Goal: Contribute content: Contribute content

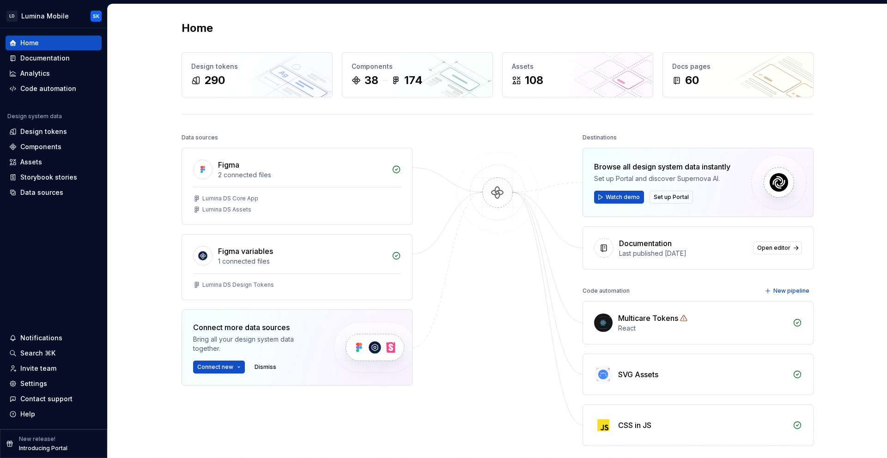
click at [673, 313] on div "Multicare Tokens" at bounding box center [648, 318] width 60 height 11
drag, startPoint x: 643, startPoint y: 316, endPoint x: 624, endPoint y: 321, distance: 19.0
click at [643, 316] on div "Multicare Tokens" at bounding box center [648, 318] width 60 height 11
drag, startPoint x: 596, startPoint y: 326, endPoint x: 605, endPoint y: 325, distance: 8.9
click at [596, 326] on img at bounding box center [603, 323] width 18 height 18
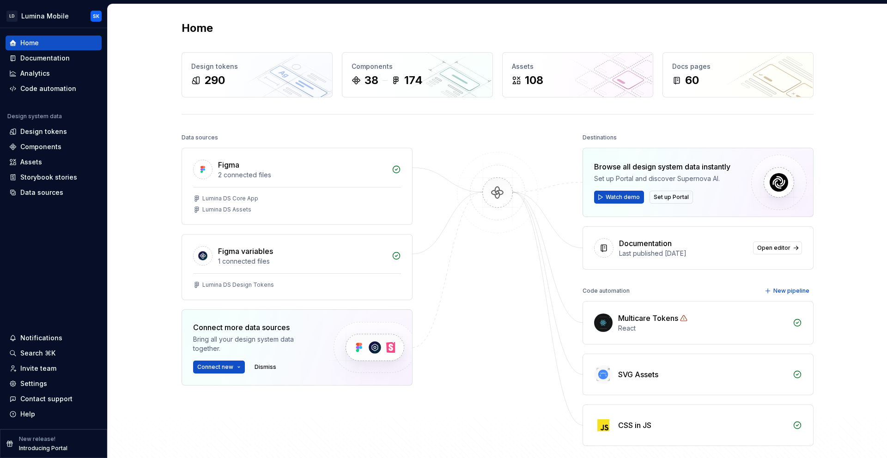
click at [779, 326] on div "React" at bounding box center [702, 328] width 169 height 9
click at [767, 77] on div "60" at bounding box center [738, 80] width 132 height 15
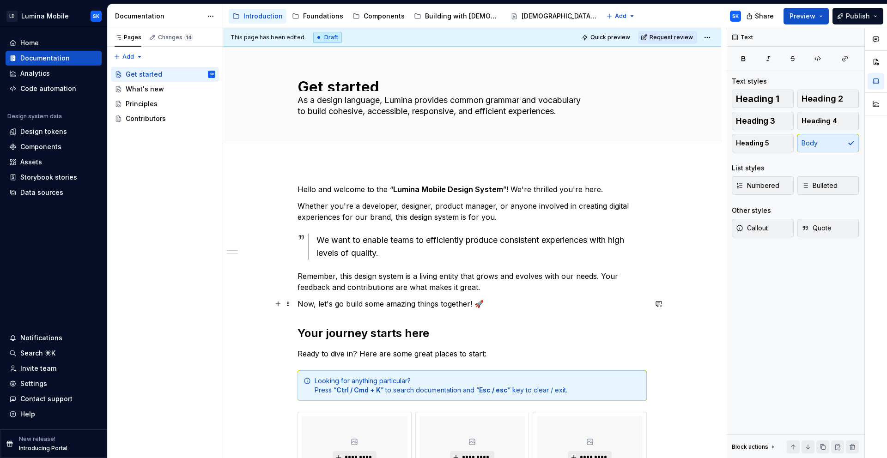
click at [495, 306] on p "Now, let's go build some amazing things together! 🚀" at bounding box center [471, 303] width 349 height 11
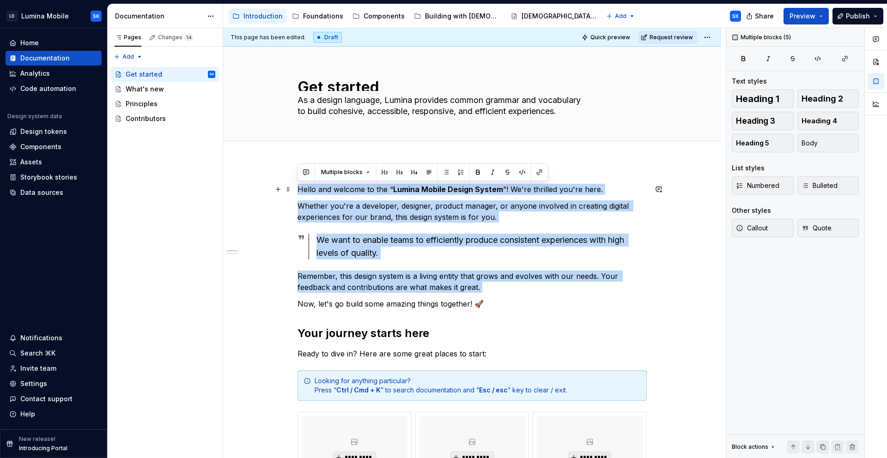
drag, startPoint x: 469, startPoint y: 293, endPoint x: 298, endPoint y: 184, distance: 202.9
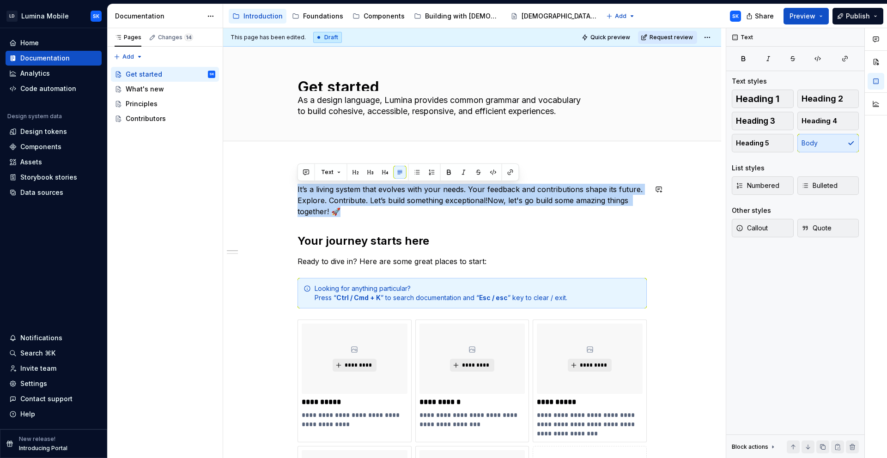
drag, startPoint x: 370, startPoint y: 210, endPoint x: 294, endPoint y: 183, distance: 80.8
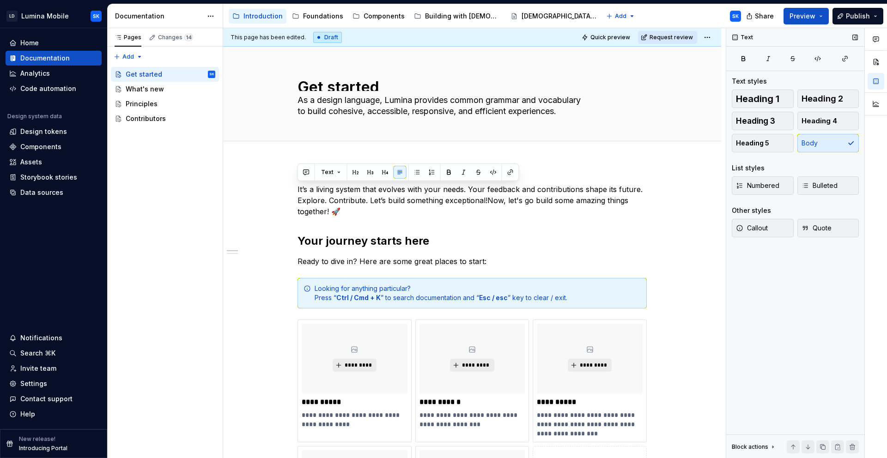
click at [827, 145] on div "Heading 1 Heading 2 Heading 3 Heading 4 Heading 5 Body" at bounding box center [794, 121] width 127 height 63
type textarea "*"
click at [487, 199] on p "It’s a living system that evolves with your needs. Your feedback and contributi…" at bounding box center [471, 200] width 349 height 33
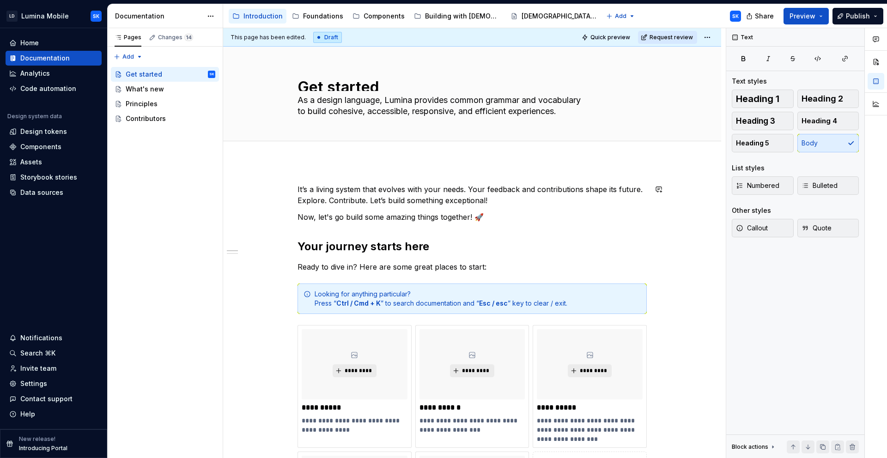
click at [495, 213] on p "Now, let's go build some amazing things together! 🚀" at bounding box center [471, 216] width 349 height 11
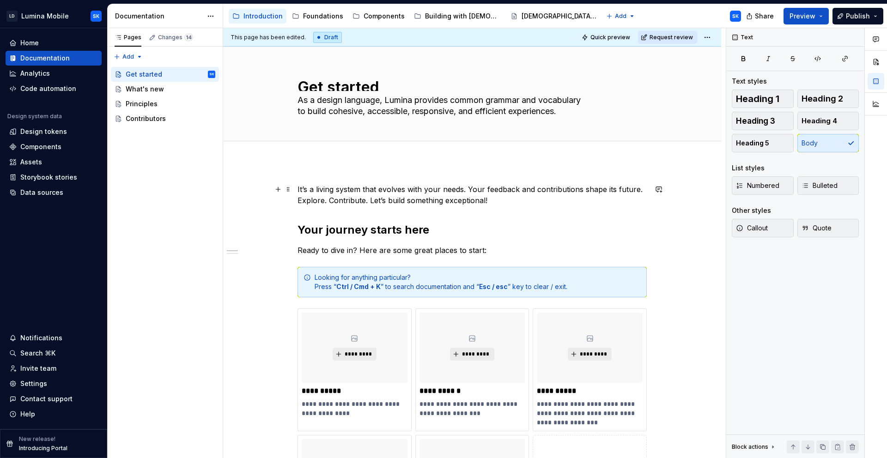
click at [467, 187] on p "It’s a living system that evolves with your needs. Your feedback and contributi…" at bounding box center [471, 195] width 349 height 22
click at [297, 200] on div "**********" at bounding box center [474, 243] width 502 height 430
click at [373, 197] on p "It’s a living system that evolves with your needs. Your feedback and contributi…" at bounding box center [471, 195] width 349 height 22
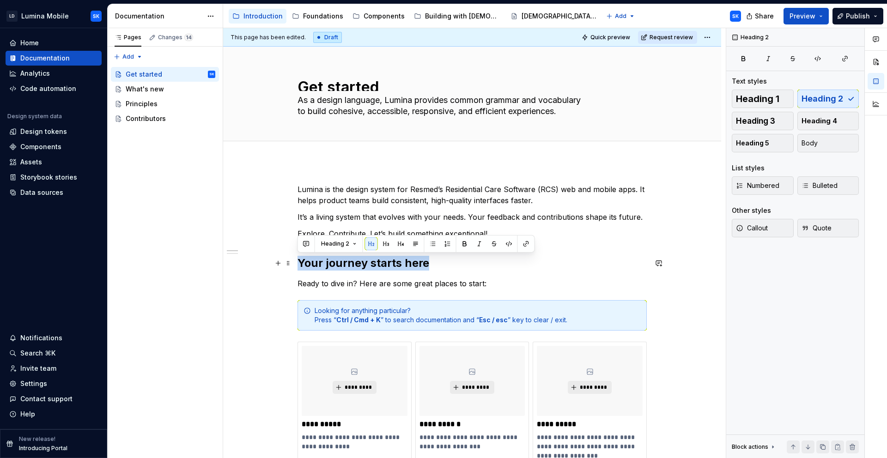
drag, startPoint x: 325, startPoint y: 261, endPoint x: 298, endPoint y: 260, distance: 26.8
click at [298, 260] on h2 "Your journey starts here" at bounding box center [471, 263] width 349 height 15
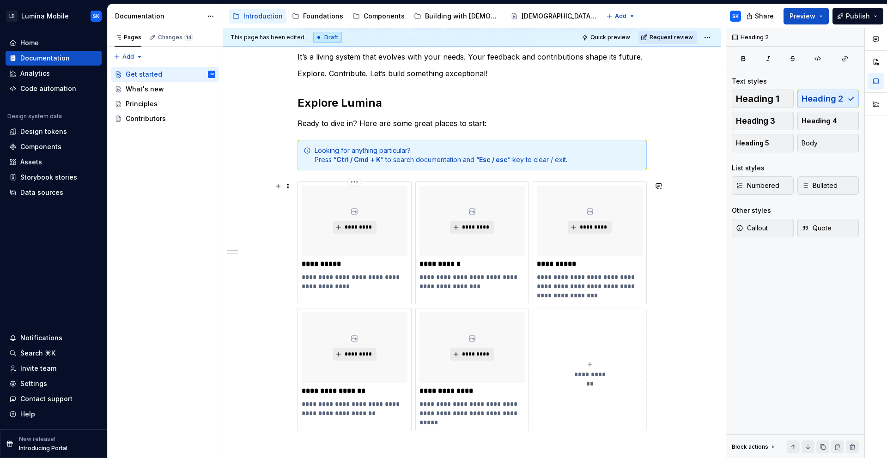
scroll to position [99, 0]
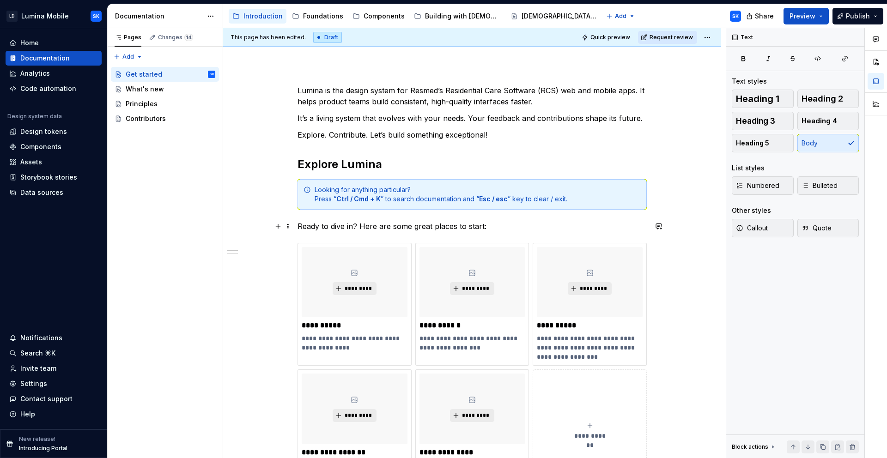
click at [334, 229] on p "Ready to dive in? Here are some great places to start:" at bounding box center [471, 226] width 349 height 11
click at [504, 229] on p "Ready to dive in? Here are some great places to start:" at bounding box center [471, 226] width 349 height 11
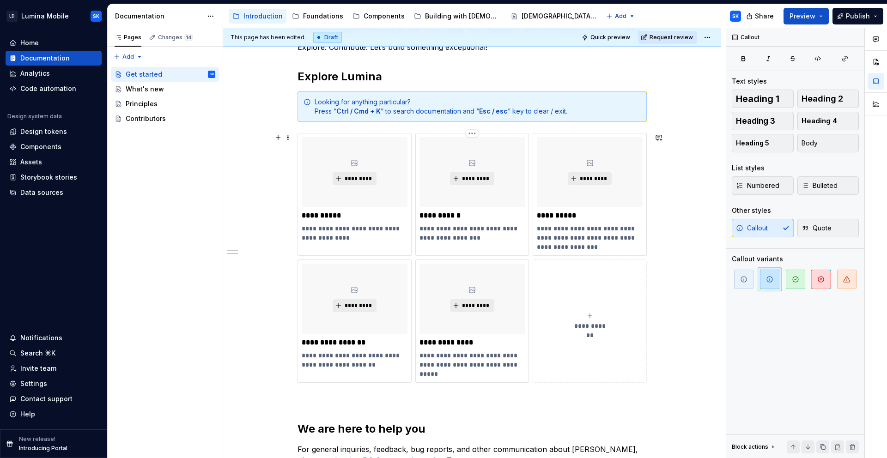
scroll to position [193, 0]
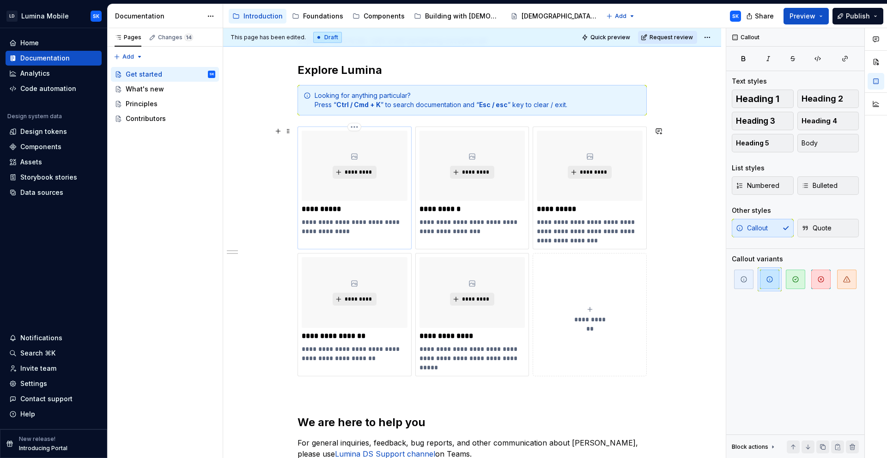
click at [310, 129] on div "**********" at bounding box center [354, 188] width 114 height 123
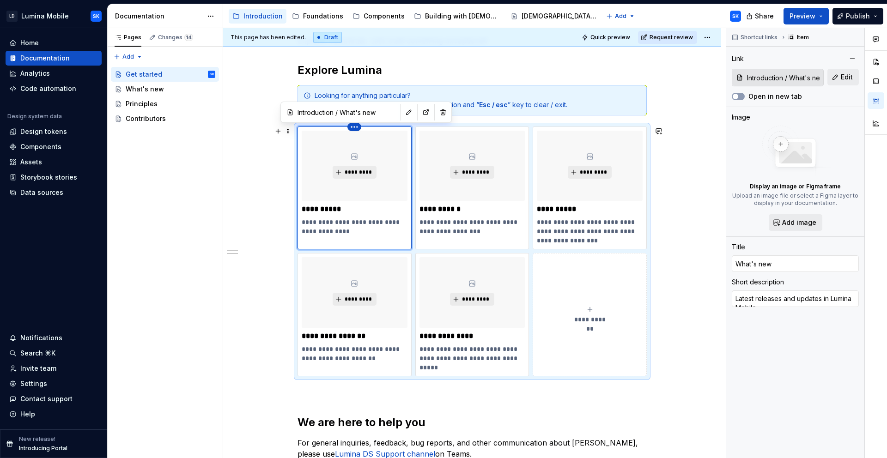
click at [352, 127] on html "LD Lumina Mobile SK Home Documentation Analytics Code automation Design system …" at bounding box center [443, 229] width 887 height 458
click at [386, 140] on div "Delete item" at bounding box center [394, 142] width 60 height 9
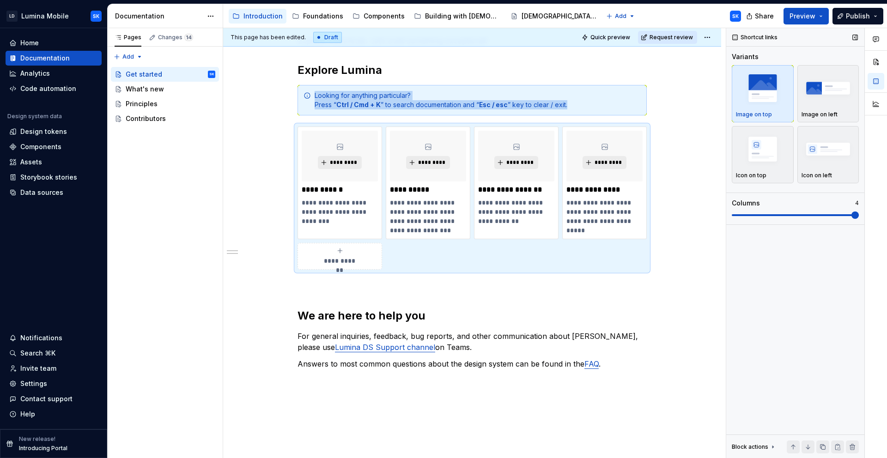
click at [858, 215] on span at bounding box center [854, 214] width 7 height 7
click at [778, 148] on img "button" at bounding box center [763, 149] width 54 height 34
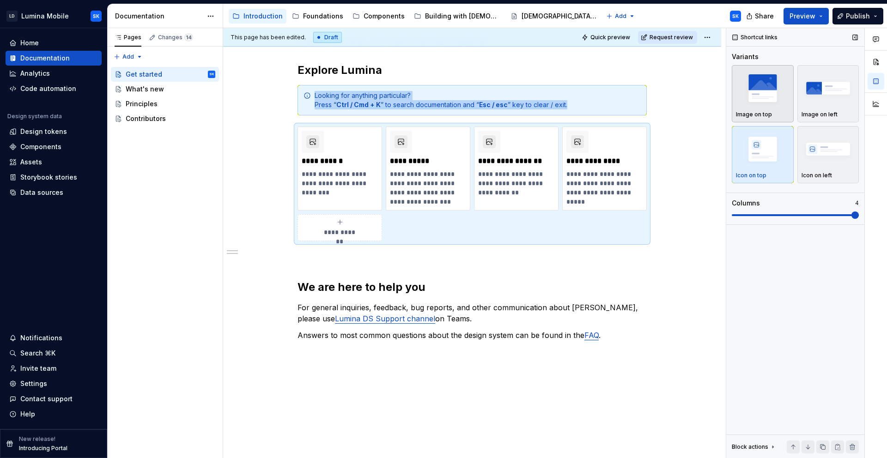
click at [766, 90] on img "button" at bounding box center [763, 88] width 54 height 34
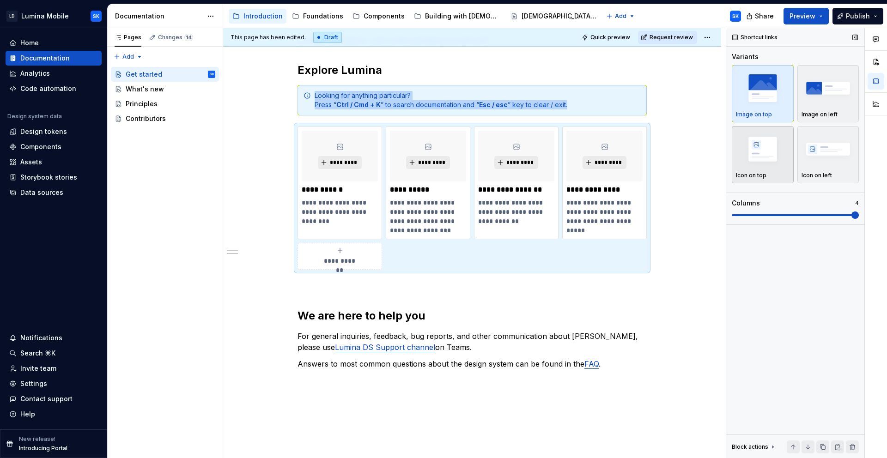
click at [769, 142] on img "button" at bounding box center [763, 149] width 54 height 34
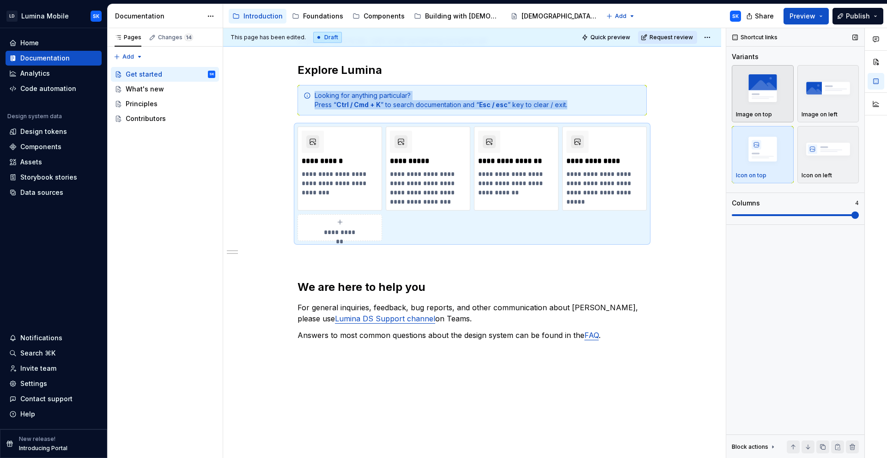
click at [757, 97] on img "button" at bounding box center [763, 88] width 54 height 34
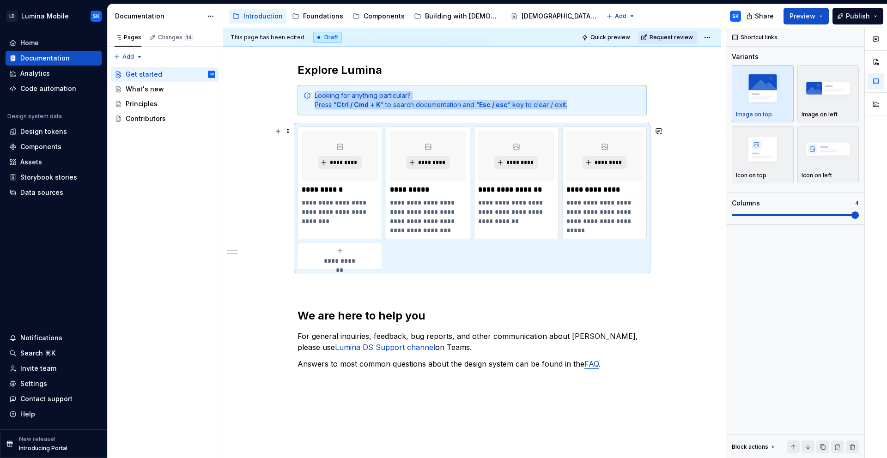
scroll to position [220, 0]
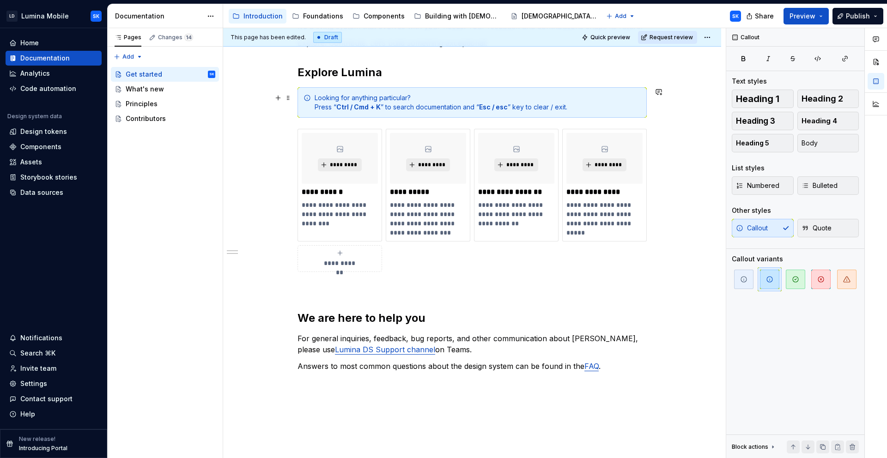
click at [389, 108] on div "Looking for anything particular? Press “ Ctrl / Cmd + K ” to search documentati…" at bounding box center [477, 102] width 326 height 18
click at [738, 278] on span "button" at bounding box center [743, 279] width 19 height 19
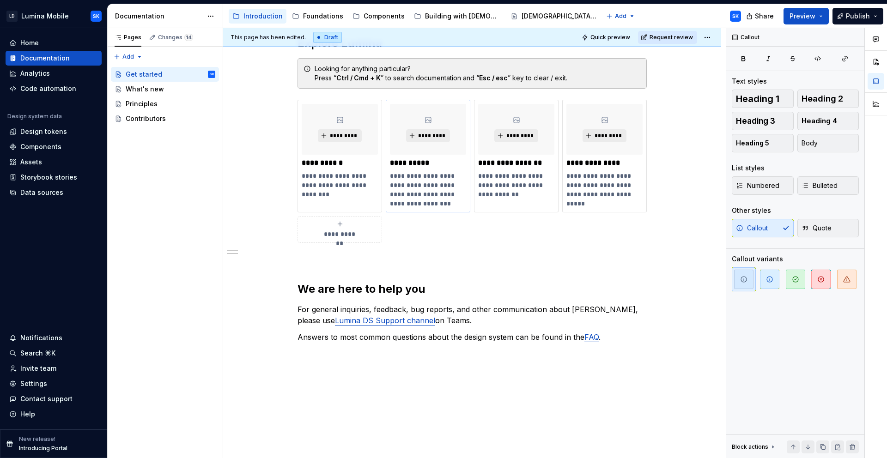
scroll to position [191, 0]
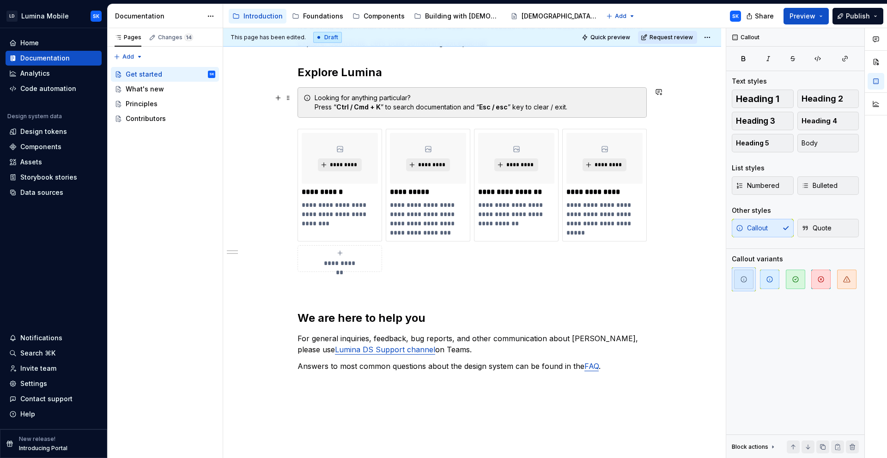
click at [397, 103] on div "Looking for anything particular? Press “ Ctrl / Cmd + K ” to search documentati…" at bounding box center [477, 102] width 326 height 18
click at [315, 106] on div "Looking for anything particular? Press “ Ctrl / Cmd + K ” to search documentati…" at bounding box center [477, 102] width 326 height 18
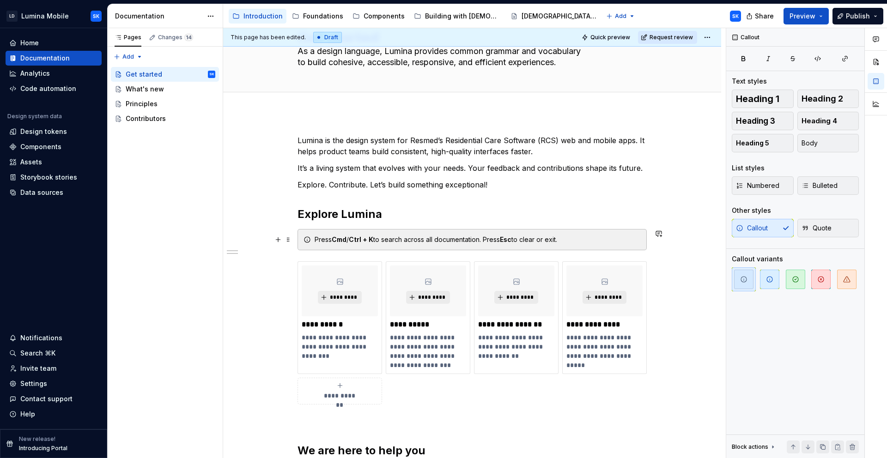
scroll to position [55, 0]
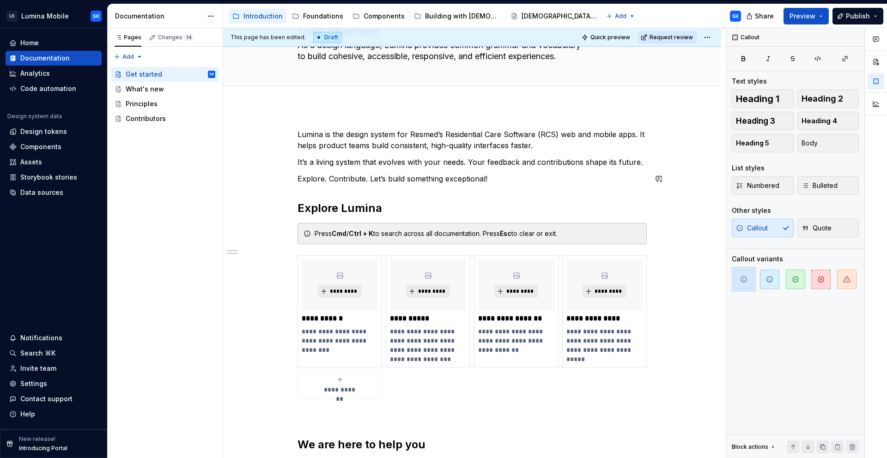
click at [305, 192] on div "**********" at bounding box center [471, 313] width 349 height 369
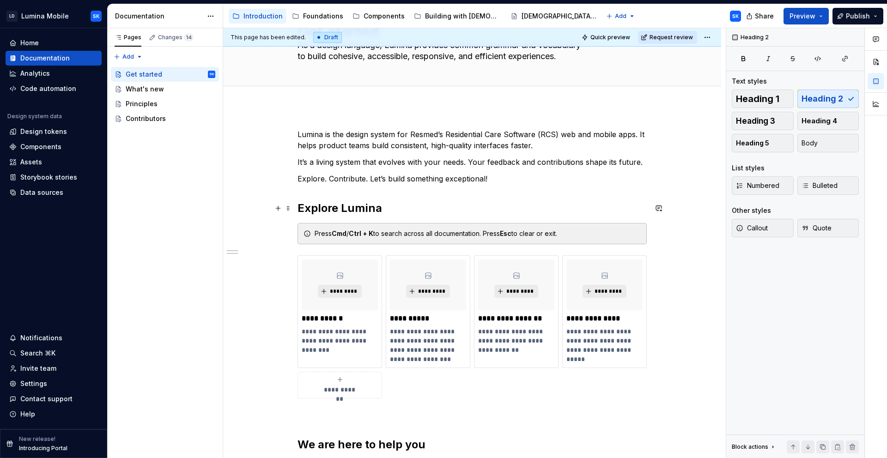
click at [398, 208] on h2 "Explore Lumina" at bounding box center [471, 208] width 349 height 15
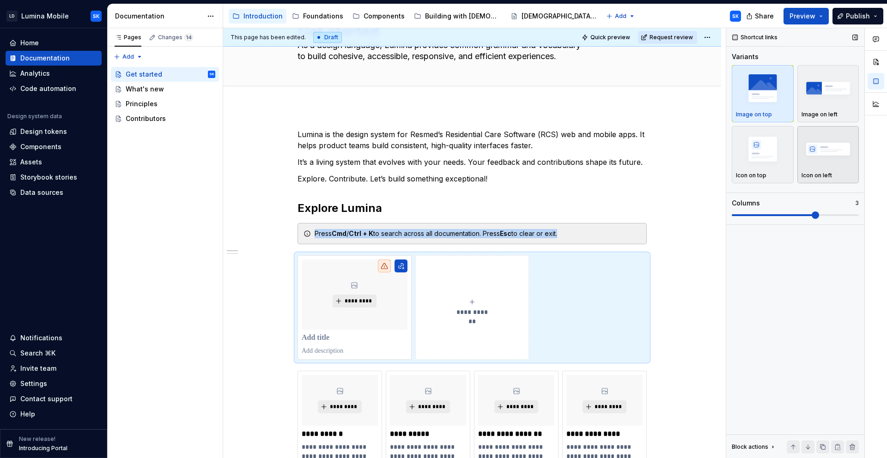
click at [822, 151] on img "button" at bounding box center [828, 149] width 54 height 34
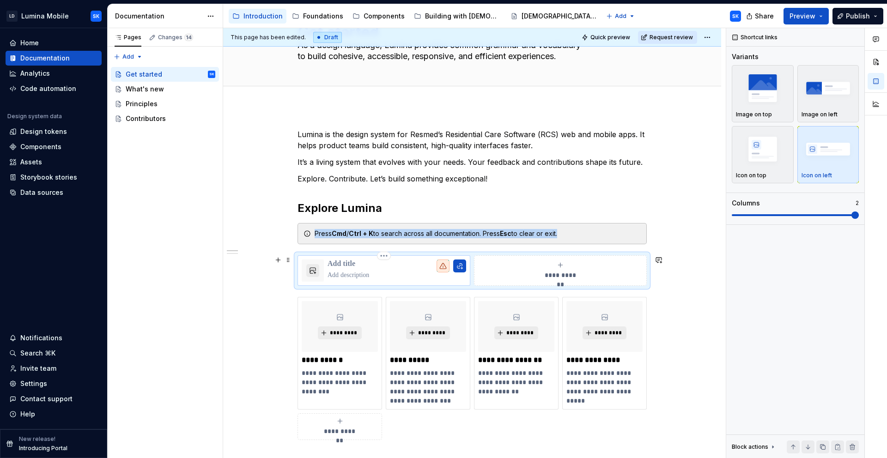
click at [350, 264] on p at bounding box center [396, 263] width 139 height 9
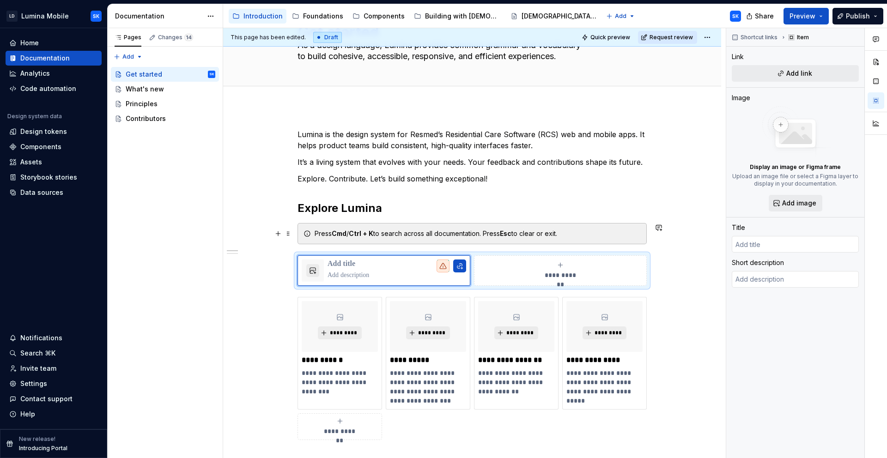
scroll to position [84, 0]
click at [360, 264] on p at bounding box center [396, 263] width 139 height 9
type textarea "*"
type input "L"
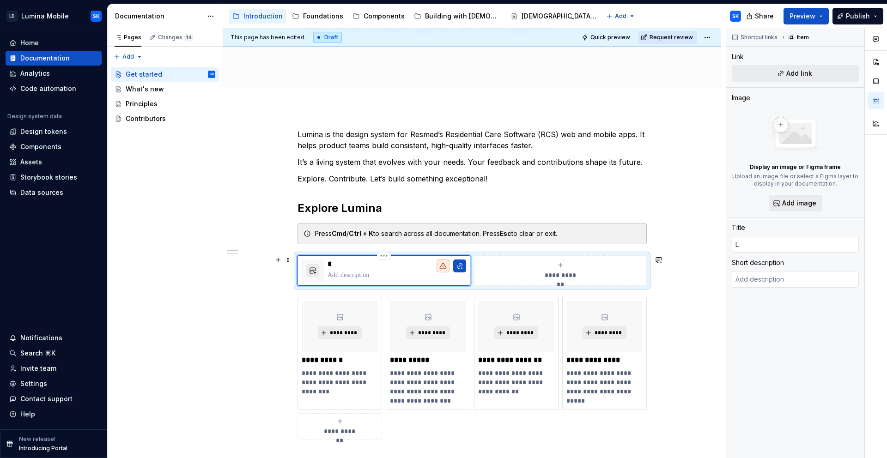
type textarea "*"
type input "Lu"
type textarea "*"
type input "[PERSON_NAME]"
type textarea "*"
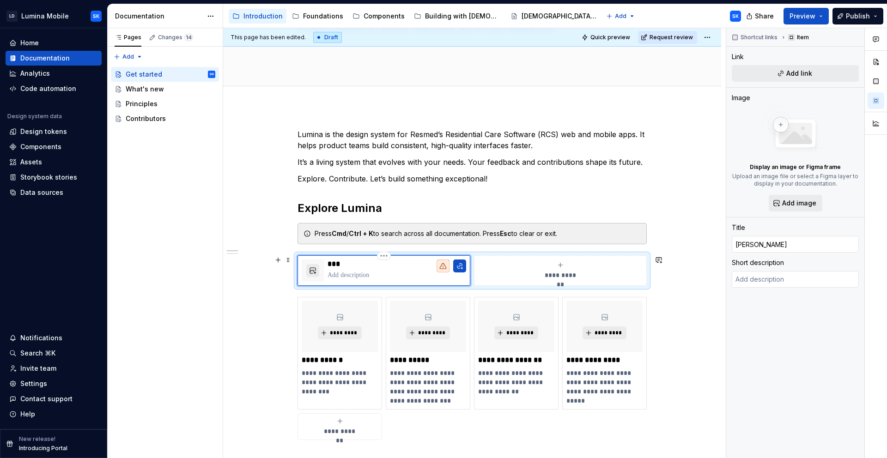
type input "Lumi"
type textarea "*"
type input "Lumin"
type textarea "*"
type input "Lumina"
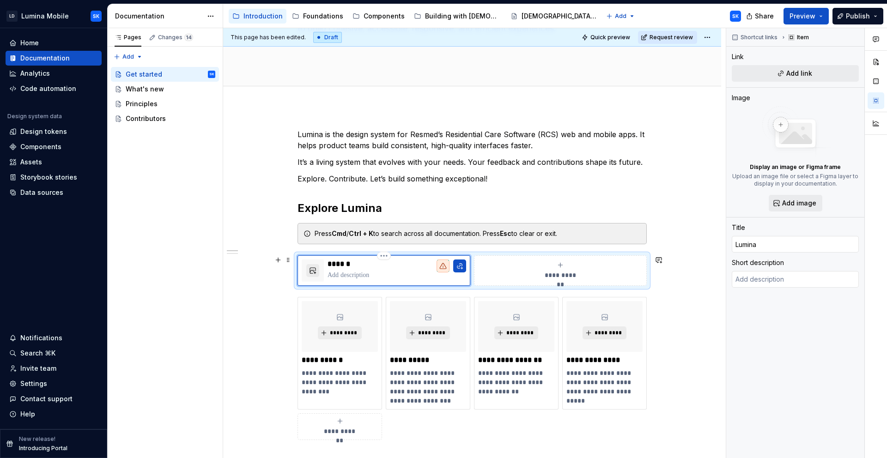
type textarea "*"
type input "Lumina"
type textarea "*"
type input "Lumina P"
type textarea "*"
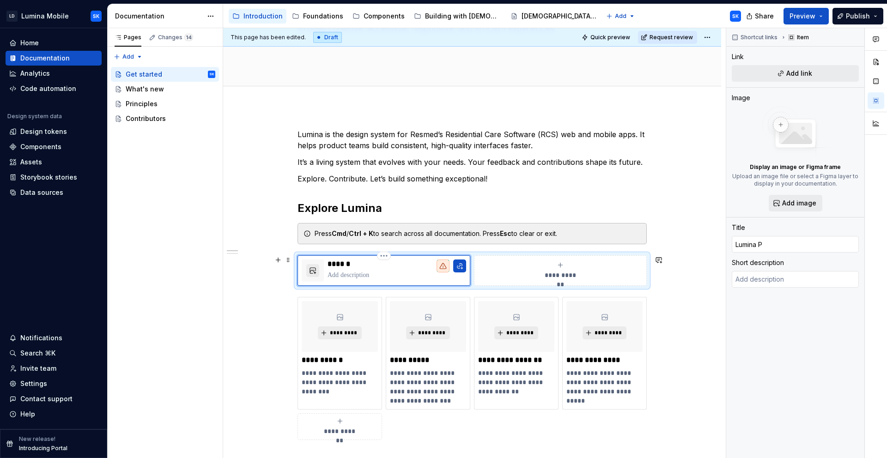
type input "Lumina Po"
type textarea "*"
type input "Lumina Por"
type textarea "*"
type input "Lumina Port"
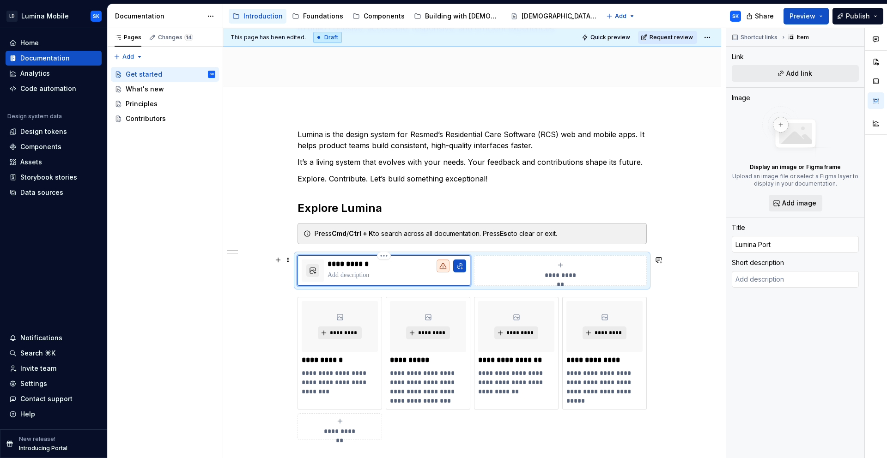
type textarea "*"
type input "Lumina Porta"
type textarea "*"
type input "Lumina Portal"
click at [577, 273] on span "**********" at bounding box center [560, 275] width 40 height 9
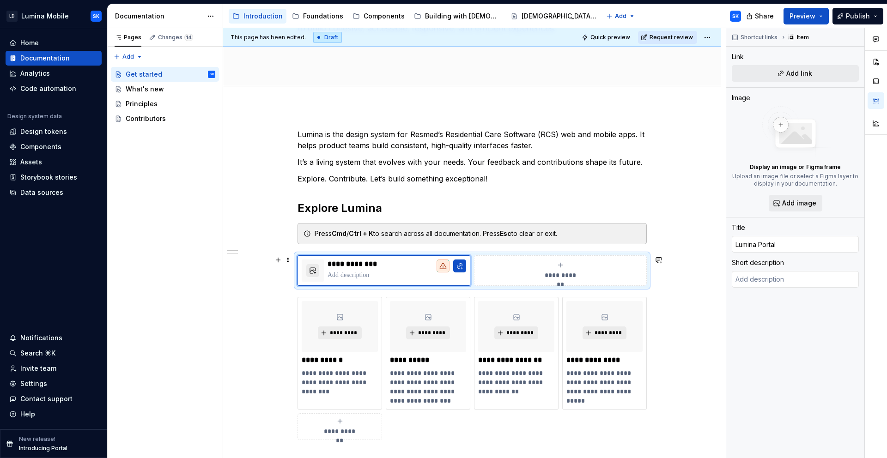
type textarea "*"
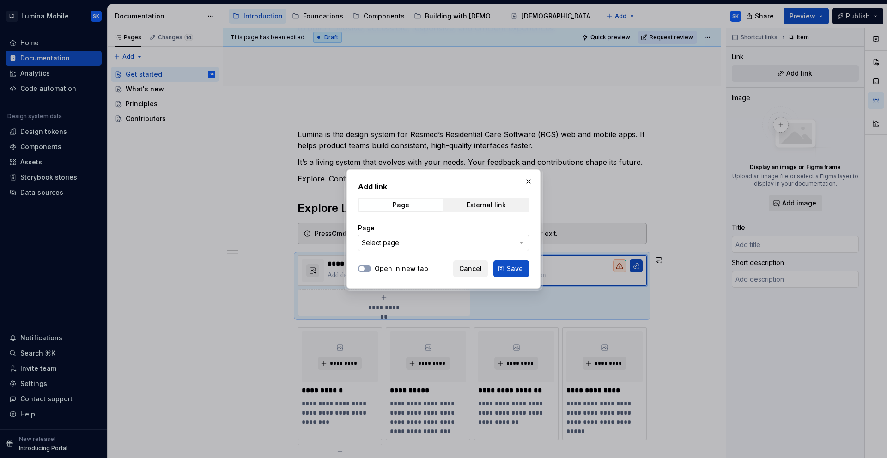
click at [477, 211] on div "Page External link" at bounding box center [443, 205] width 171 height 15
click at [483, 211] on span "External link" at bounding box center [486, 205] width 84 height 13
click at [476, 270] on span "Cancel" at bounding box center [470, 268] width 23 height 9
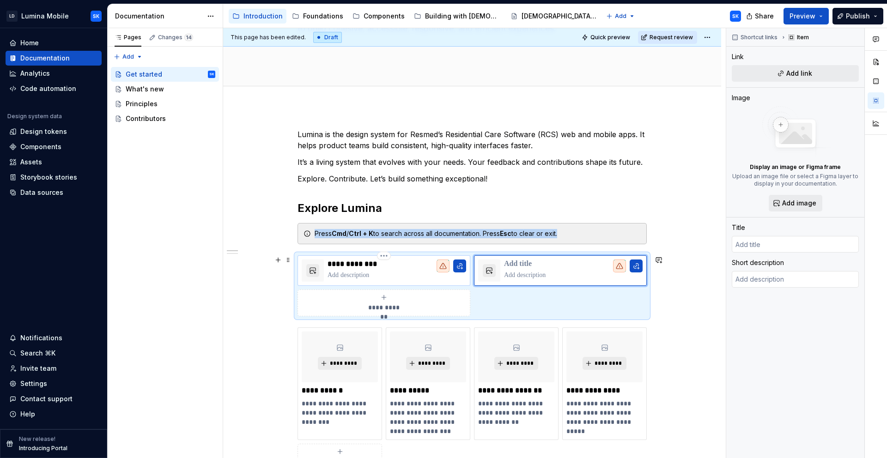
type textarea "*"
type input "Lumina Portal"
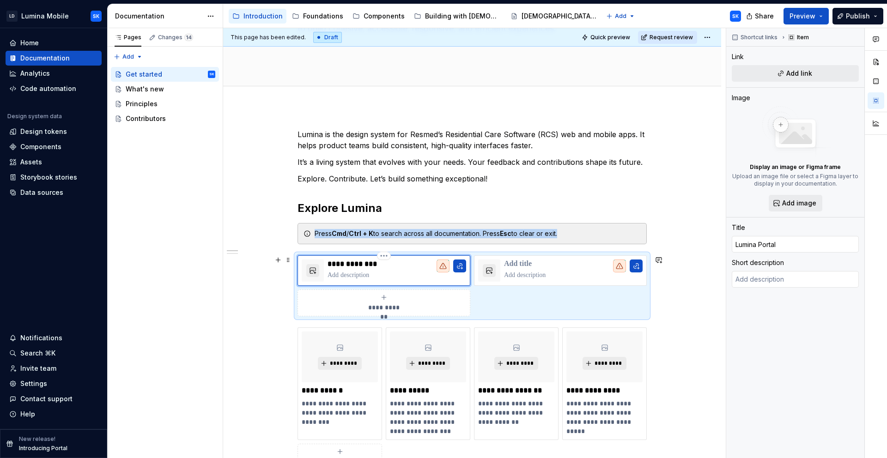
click at [388, 270] on div "**********" at bounding box center [396, 270] width 139 height 22
click at [382, 257] on html "LD Lumina Mobile SK Home Documentation Analytics Code automation Design system …" at bounding box center [443, 229] width 887 height 458
click at [356, 269] on html "LD Lumina Mobile SK Home Documentation Analytics Code automation Design system …" at bounding box center [443, 229] width 887 height 458
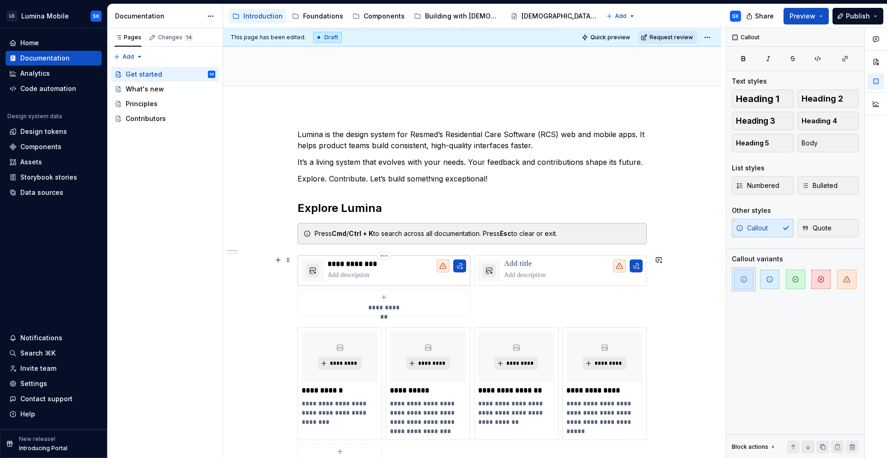
click at [382, 279] on p at bounding box center [396, 275] width 139 height 9
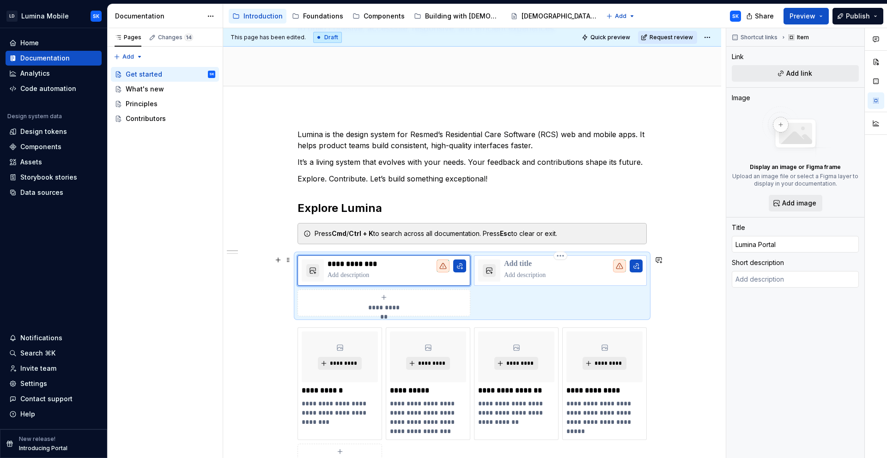
click at [518, 261] on p at bounding box center [573, 263] width 139 height 9
type textarea "*"
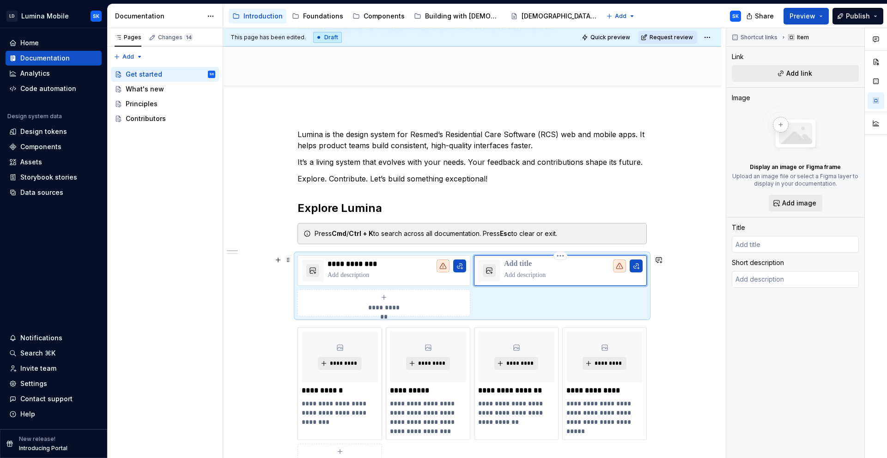
type textarea "*"
type input "L"
type textarea "*"
type input "Lu"
type textarea "*"
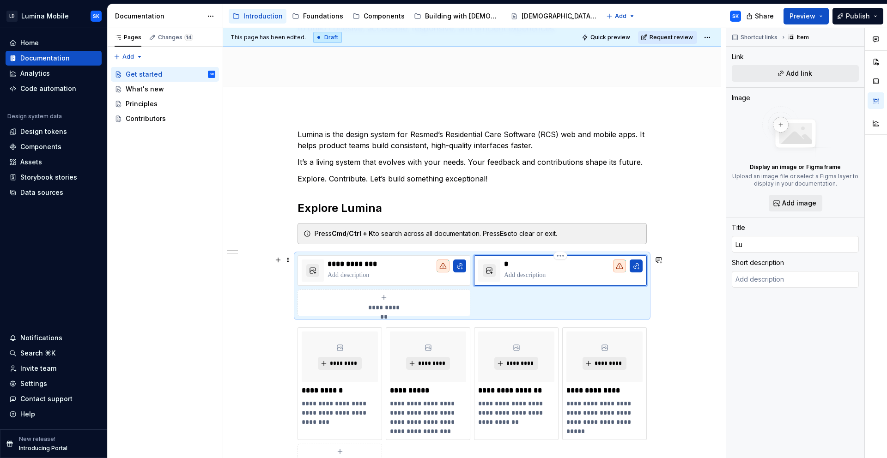
type input "[PERSON_NAME]"
type textarea "*"
type input "Lumi"
type textarea "*"
type input "Lumin"
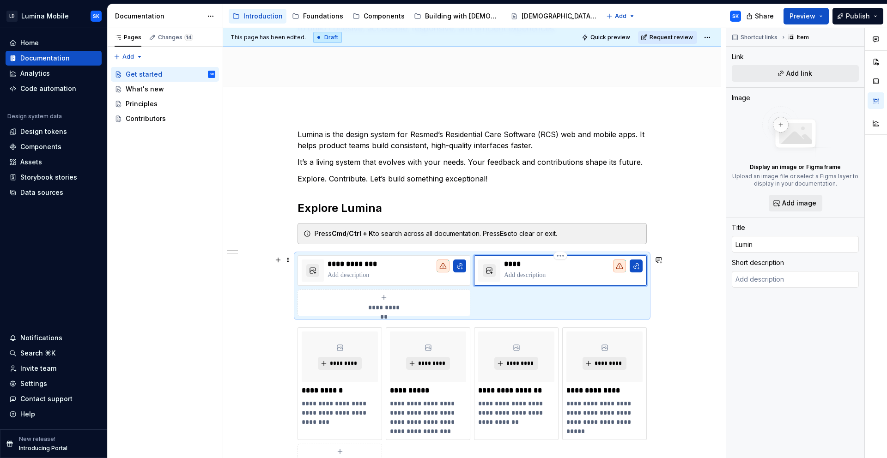
type textarea "*"
type input "Lumina"
type textarea "*"
type input "Lumina"
type textarea "*"
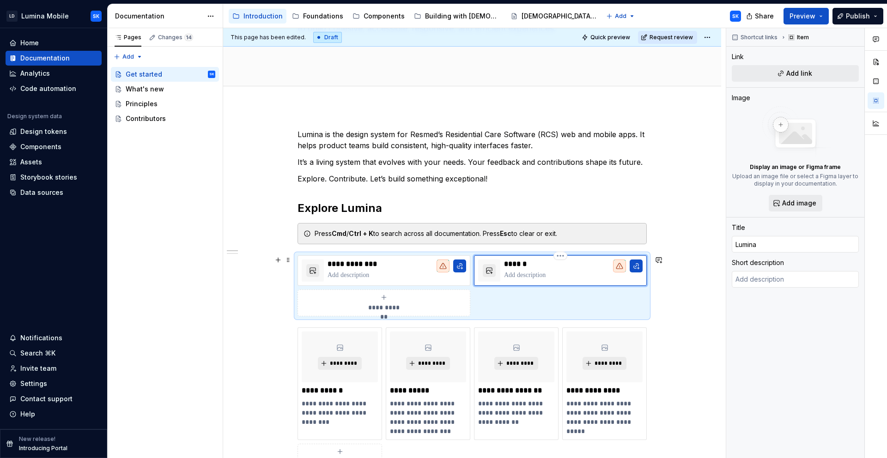
type input "Lumina J"
type textarea "*"
type input "Lumina JI"
type textarea "*"
type input "Lumina JIR"
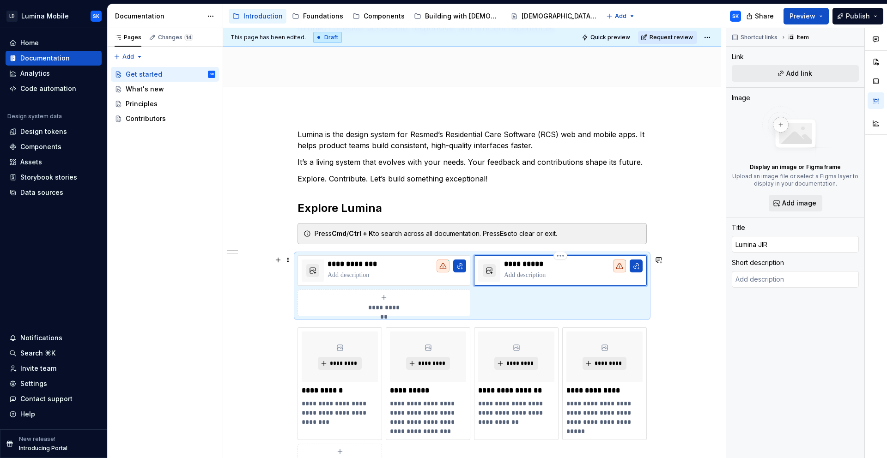
type textarea "*"
type input "Lumina JIRA"
type textarea "*"
type input "Lumina JIRA"
type textarea "*"
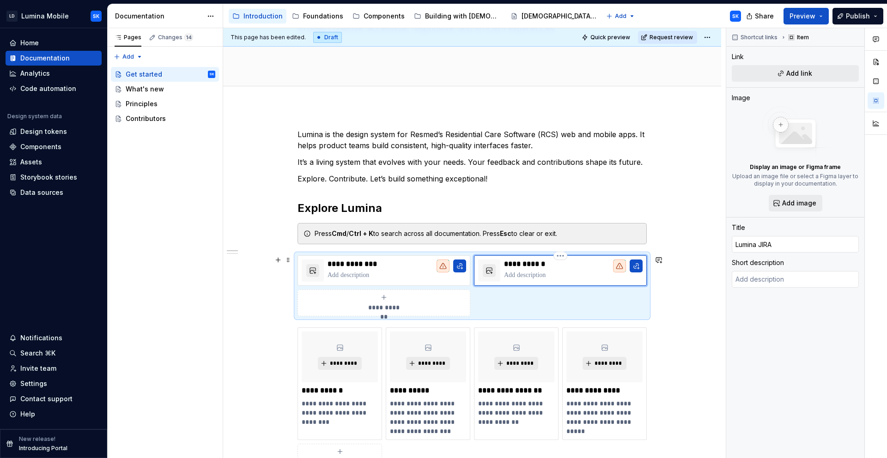
type input "Lumina JIRA B"
type textarea "*"
type input "Lumina JIRA Bo"
type textarea "*"
type input "Lumina JIRA Boa"
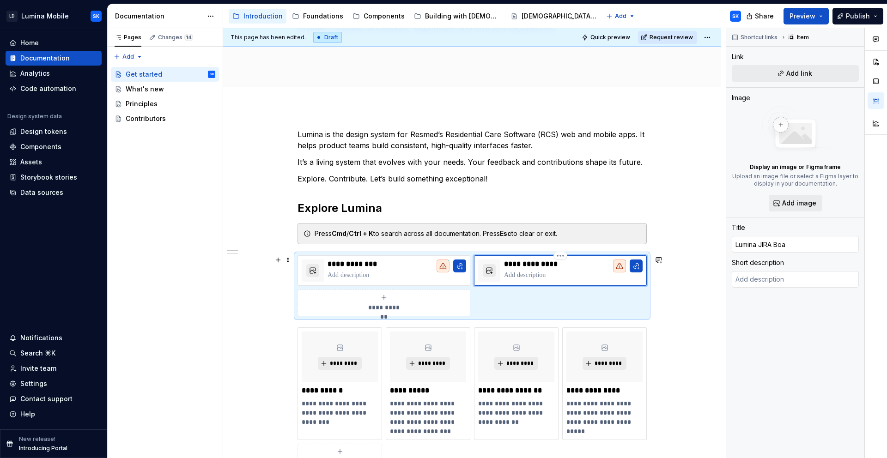
type textarea "*"
type input "Lumina JIRA Boar"
type textarea "*"
type input "Lumina JIRA Board"
click at [550, 260] on p "**********" at bounding box center [573, 263] width 139 height 9
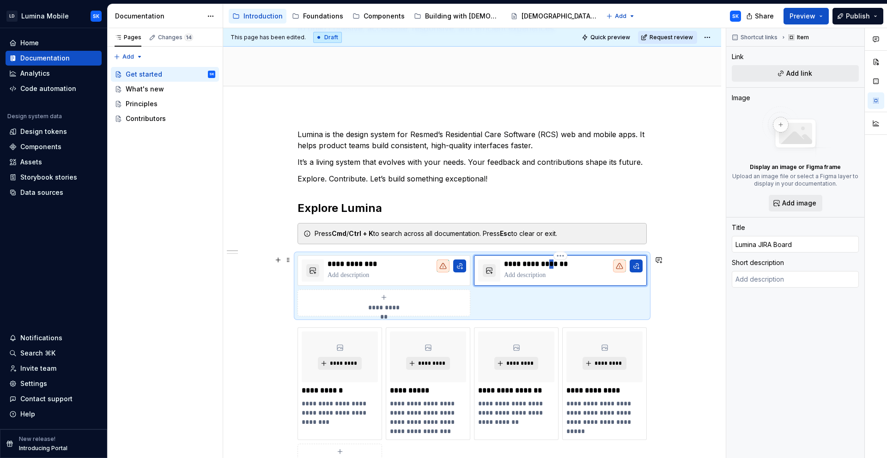
type textarea "*"
type input "Lumina JIRA board"
click at [429, 302] on div "**********" at bounding box center [384, 303] width 164 height 18
type textarea "*"
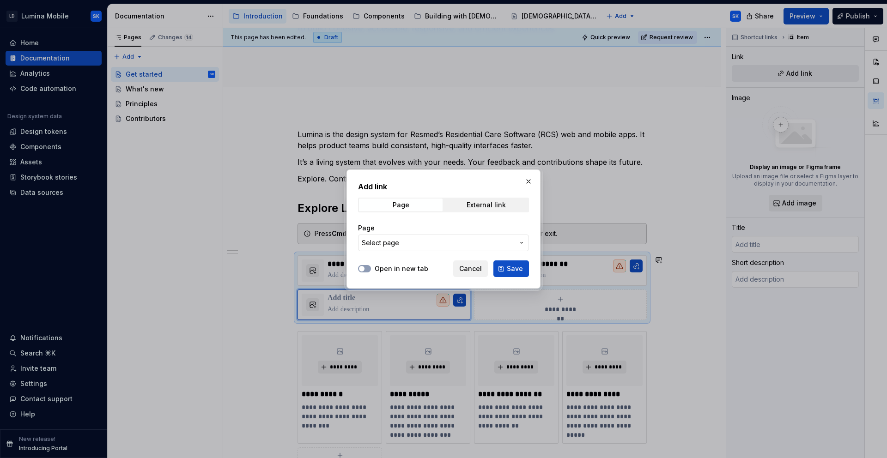
click at [496, 193] on div "Add link Page External link Page Select page" at bounding box center [443, 219] width 171 height 76
click at [495, 199] on span "External link" at bounding box center [486, 205] width 84 height 13
click at [470, 269] on span "Cancel" at bounding box center [470, 268] width 23 height 9
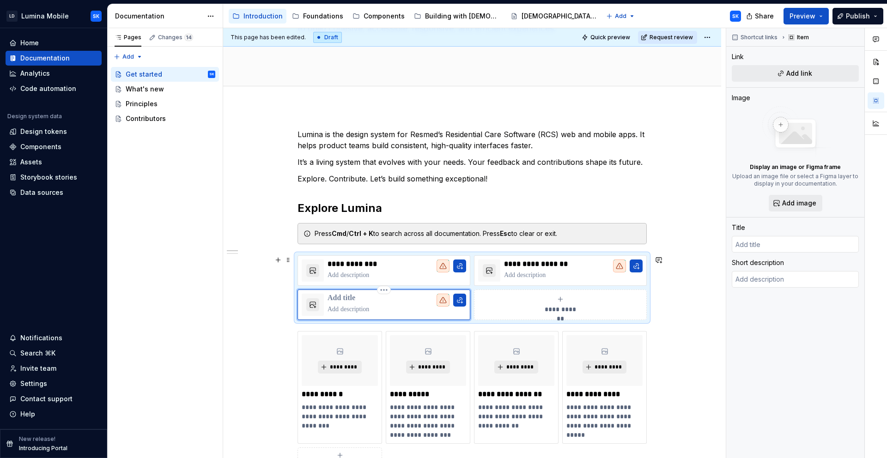
click at [368, 299] on p at bounding box center [396, 298] width 139 height 9
type textarea "*"
type input "W"
type textarea "*"
type input "Wh"
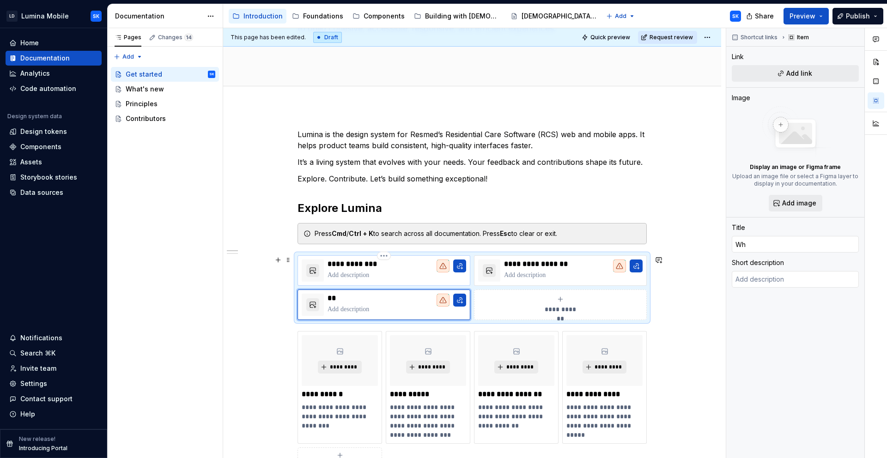
type textarea "*"
type input "Wha"
type textarea "*"
type input "What"
type textarea "*"
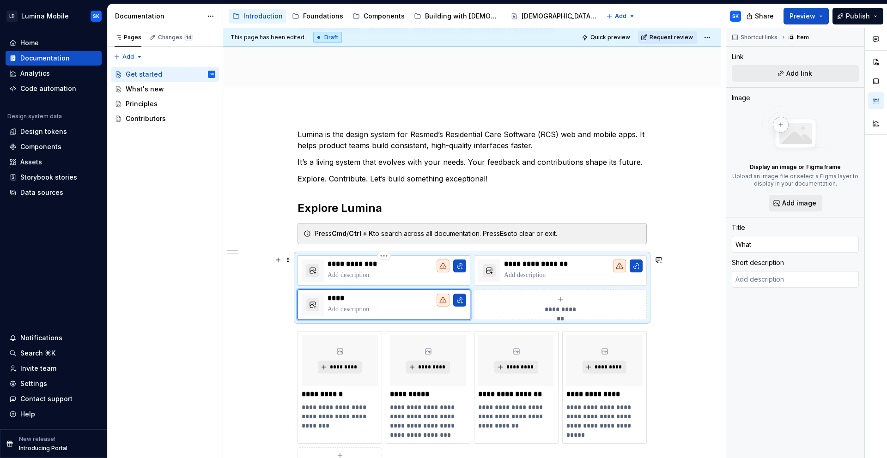
type input "What’"
type textarea "*"
type input "What’s"
type textarea "*"
type input "What’s"
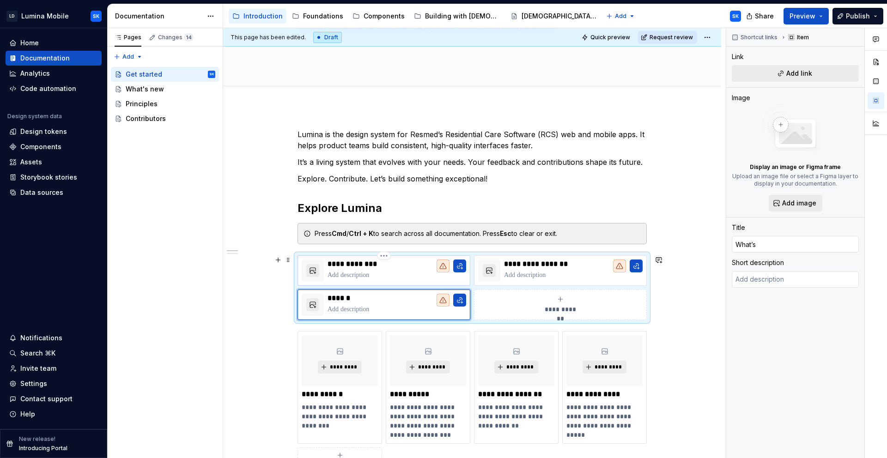
type textarea "*"
type input "What’s N"
type textarea "*"
type input "What’s Ne"
type textarea "*"
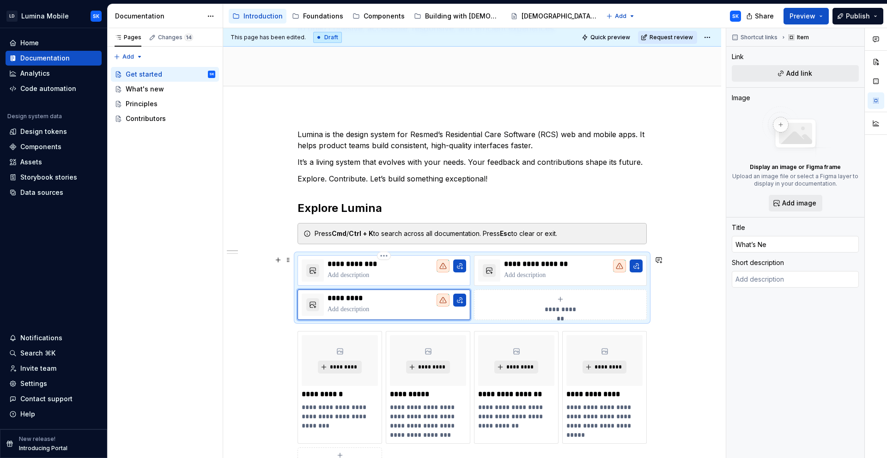
type input "What’s New"
click at [357, 299] on p "**********" at bounding box center [396, 298] width 139 height 9
type textarea "*"
type input "What’s new"
click at [578, 266] on p "**********" at bounding box center [573, 263] width 139 height 9
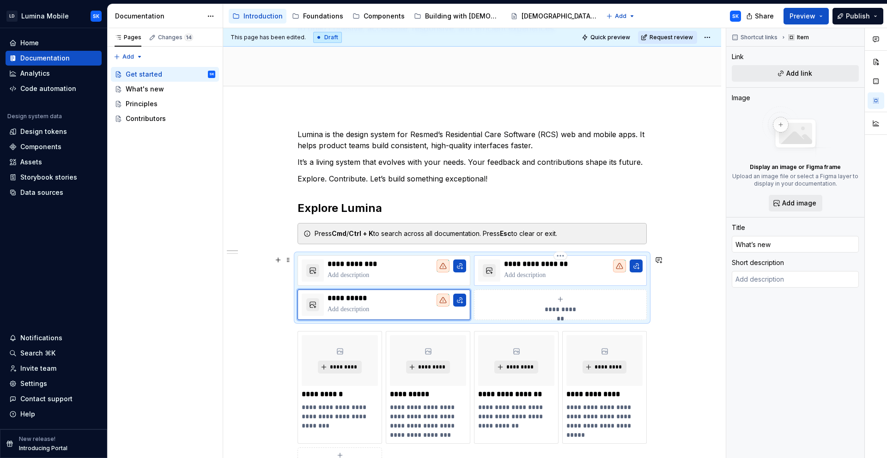
type textarea "*"
type input "Lumina JIRA board"
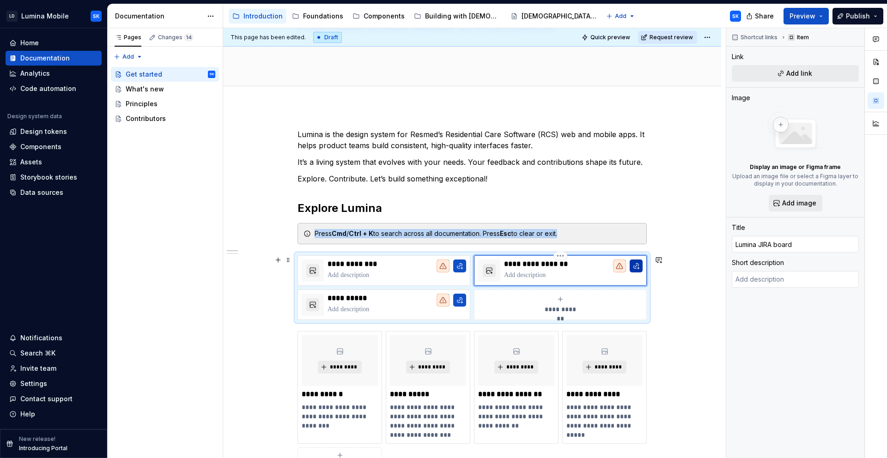
click at [635, 266] on button "button" at bounding box center [635, 265] width 13 height 13
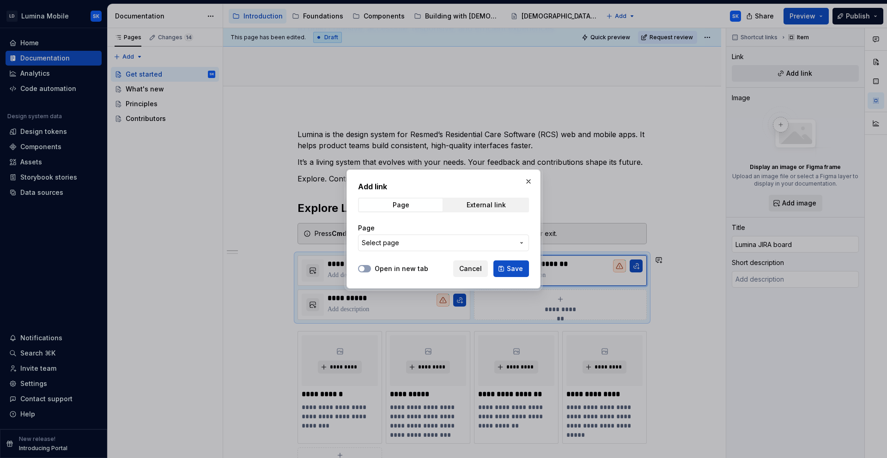
click at [386, 267] on label "Open in new tab" at bounding box center [401, 268] width 54 height 9
click at [371, 267] on button "Open in new tab" at bounding box center [364, 268] width 13 height 7
click at [481, 267] on span "Cancel" at bounding box center [470, 268] width 23 height 9
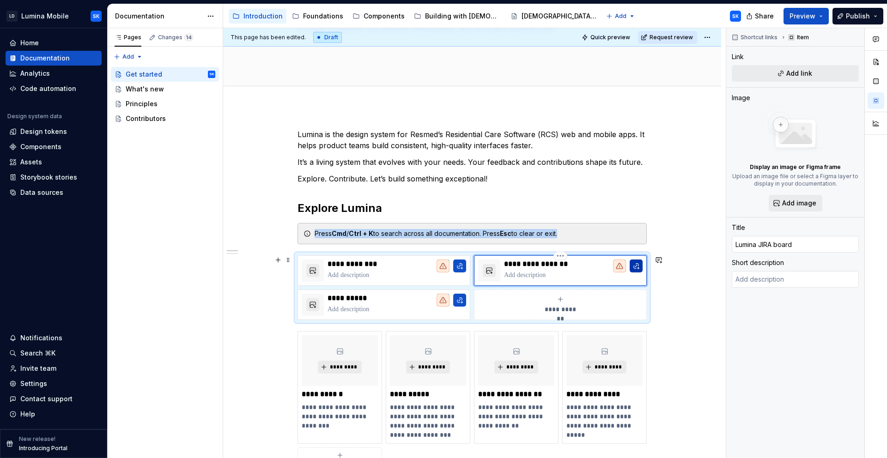
click at [631, 267] on button "button" at bounding box center [635, 265] width 13 height 13
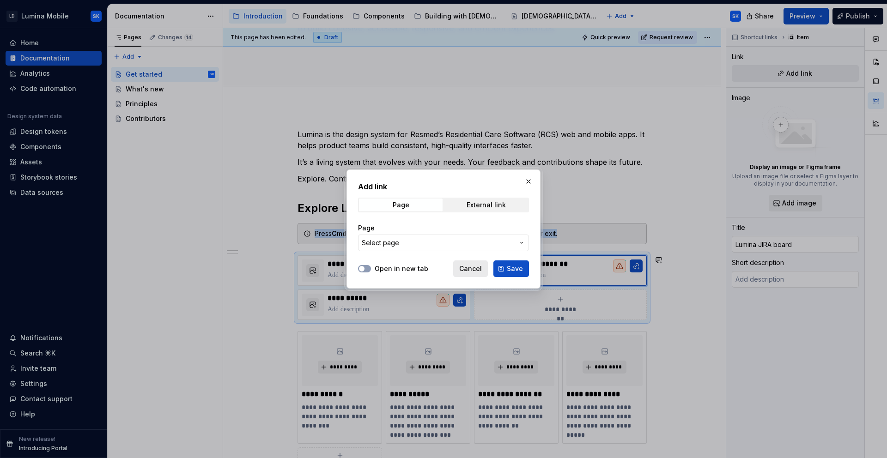
click at [473, 269] on span "Cancel" at bounding box center [470, 268] width 23 height 9
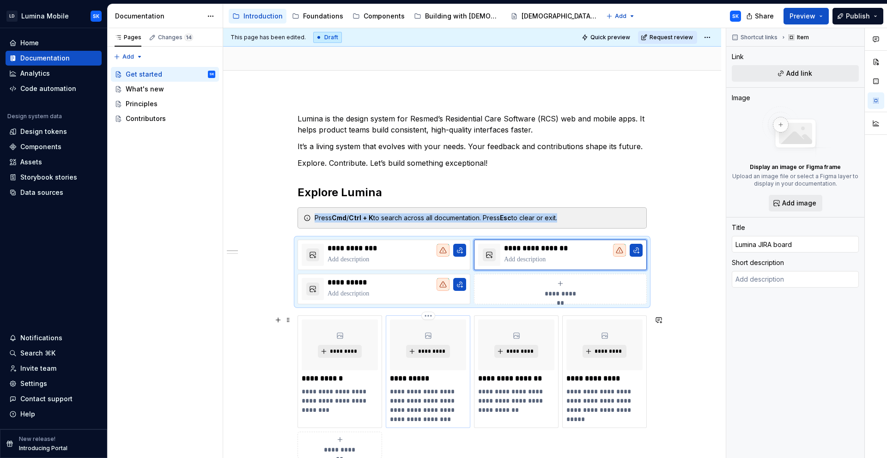
scroll to position [100, 0]
drag, startPoint x: 620, startPoint y: 403, endPoint x: 617, endPoint y: 394, distance: 9.2
click at [617, 394] on p "**********" at bounding box center [604, 401] width 76 height 28
type textarea "*"
type input "Lumina Support"
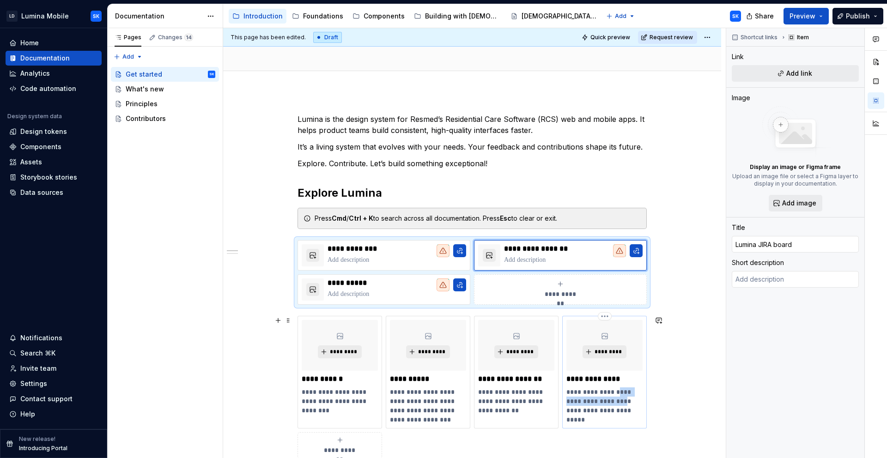
type textarea "Have questions? Ran into a roadblock? We are here to support you!"
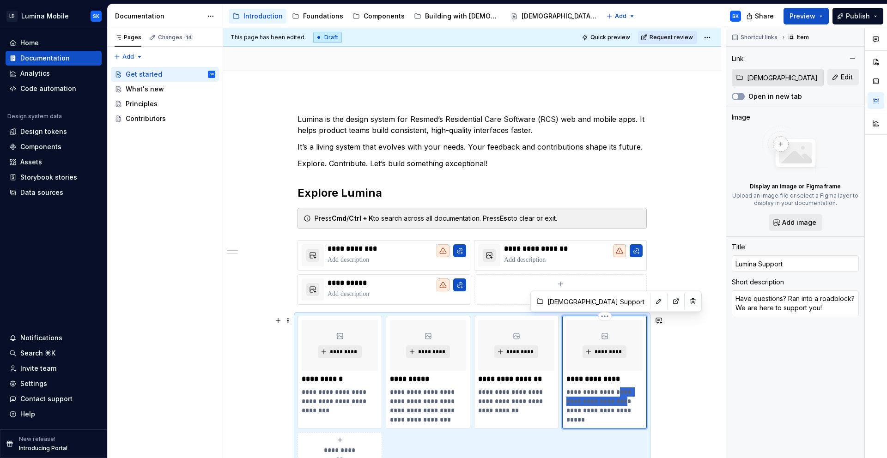
type textarea "*"
type textarea "Have questions? We are here to support you!"
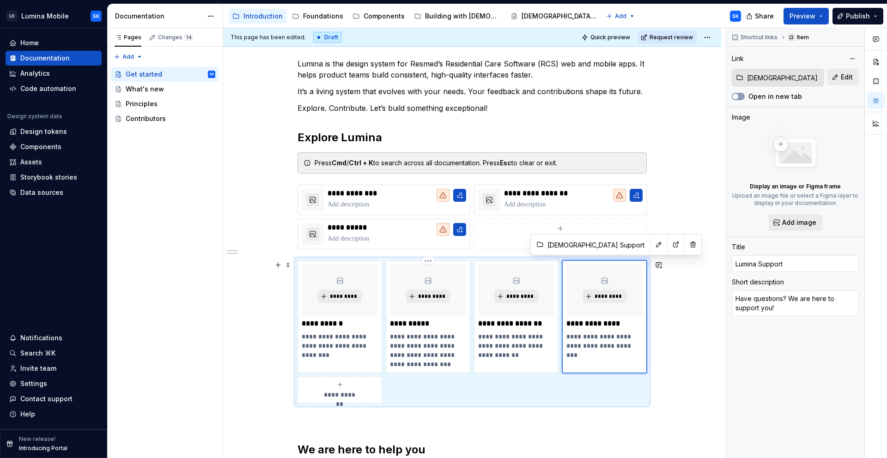
scroll to position [157, 0]
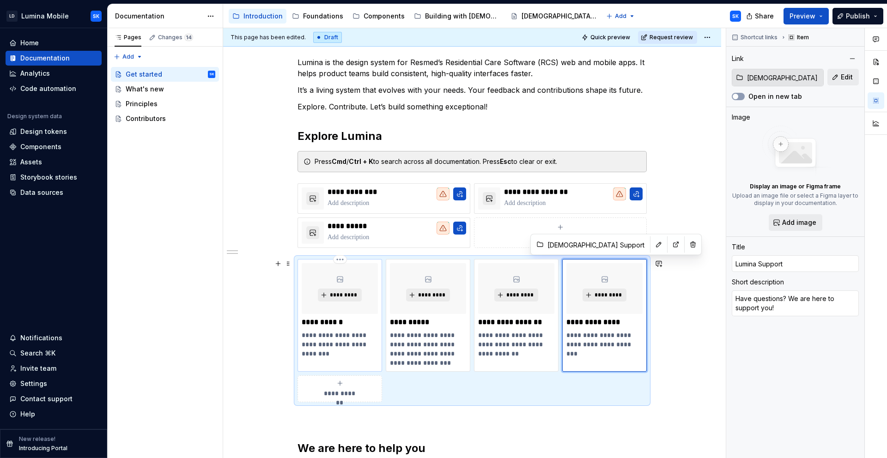
click at [338, 350] on p "**********" at bounding box center [340, 345] width 76 height 28
type textarea "*"
type input "Foundations"
type textarea "Learn the principles behind our design decisions"
type input "Foundations"
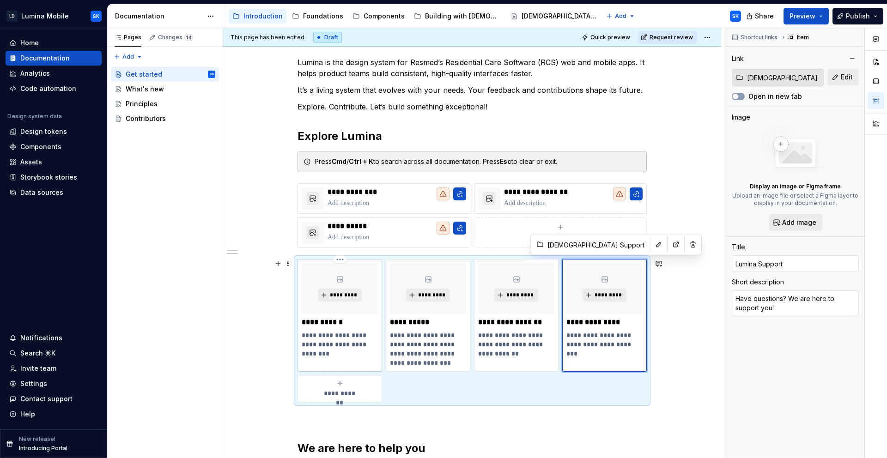
type input "Foundations"
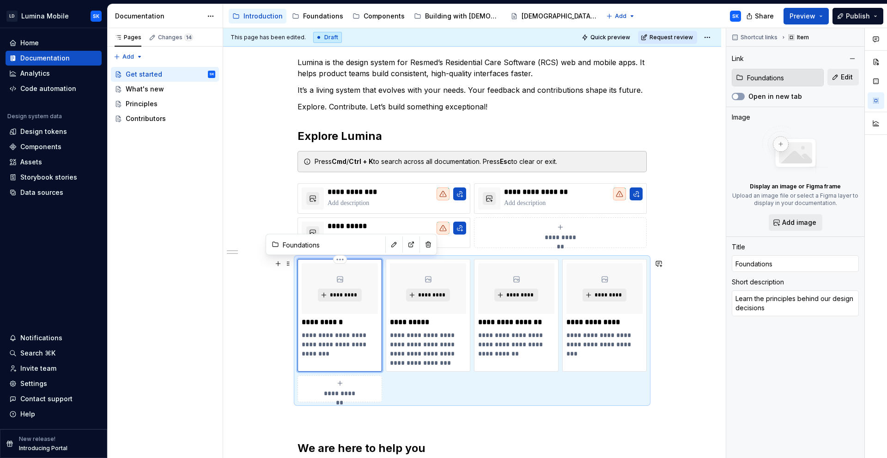
type textarea "*"
type textarea "Learn the principles behind our design decisions."
click at [458, 365] on p "**********" at bounding box center [428, 349] width 76 height 37
type textarea "*"
type input "Components"
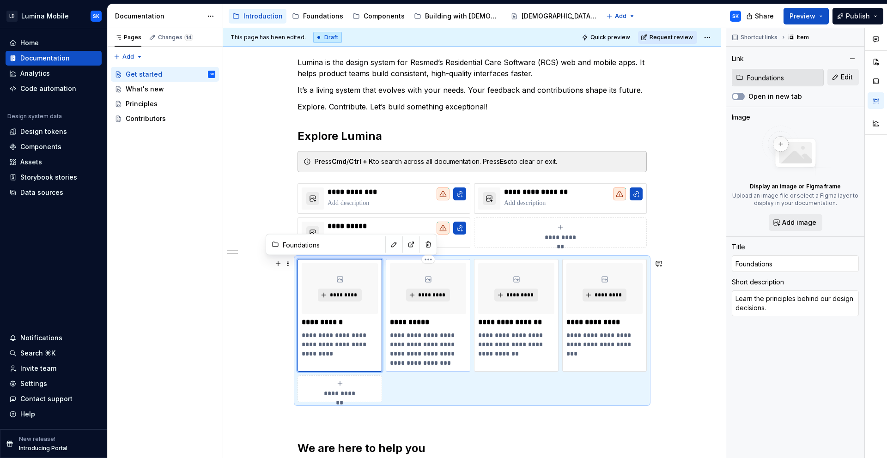
type textarea "Browse our library of ready-to-use UI elements with design and code references"
type input "Components"
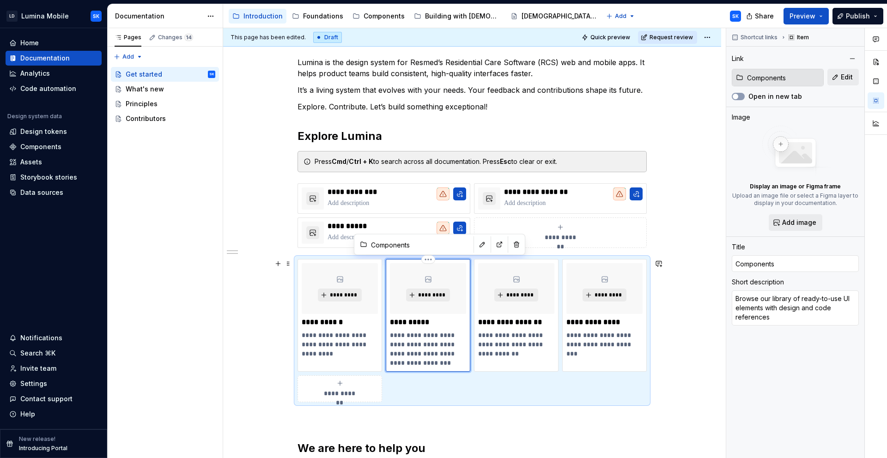
type textarea "*"
type textarea "Browse our library of ready-to-use UI elements with design and code references."
click at [511, 353] on p "**********" at bounding box center [516, 345] width 76 height 28
type textarea "*"
type input "Build with Lumina"
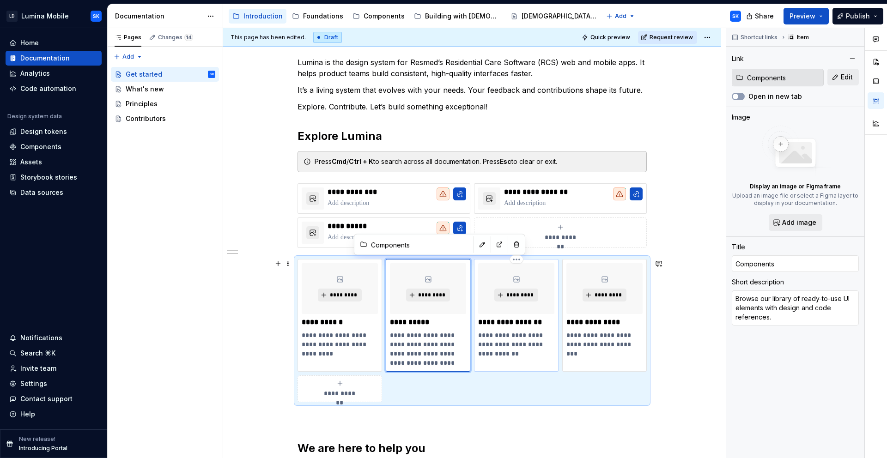
type textarea "See how to combine components to create full feature"
type input "Building with [DEMOGRAPHIC_DATA]"
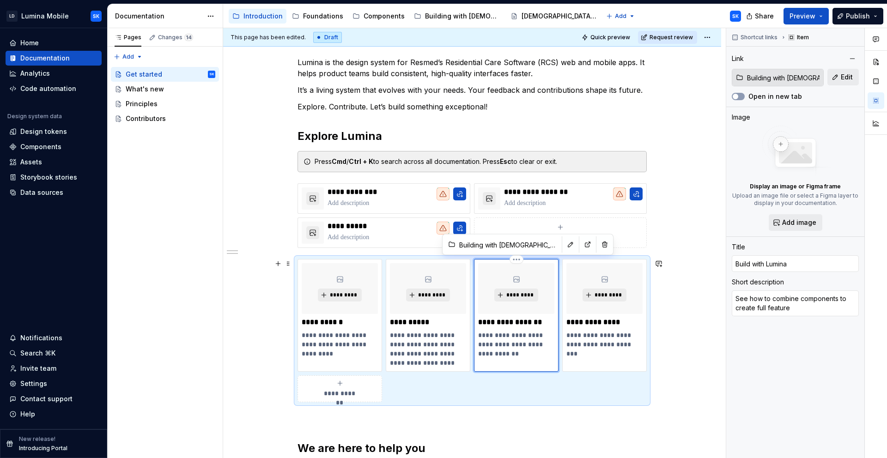
type textarea "*"
type textarea "See how to combine components to create full feature."
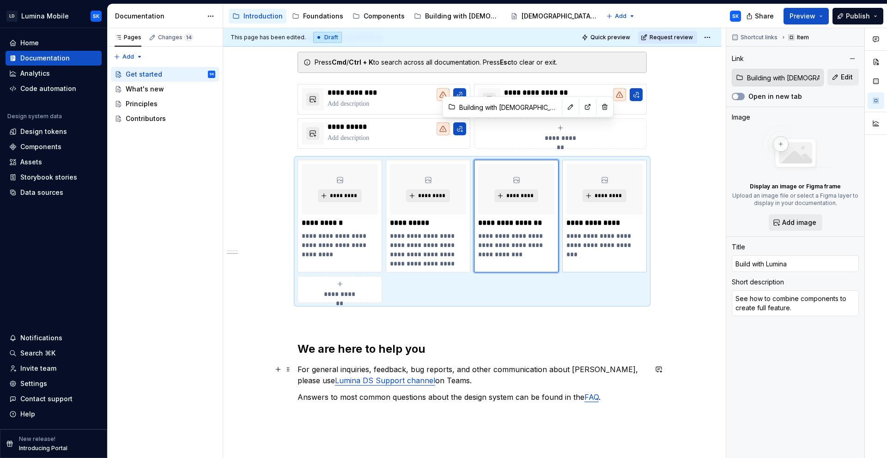
scroll to position [289, 0]
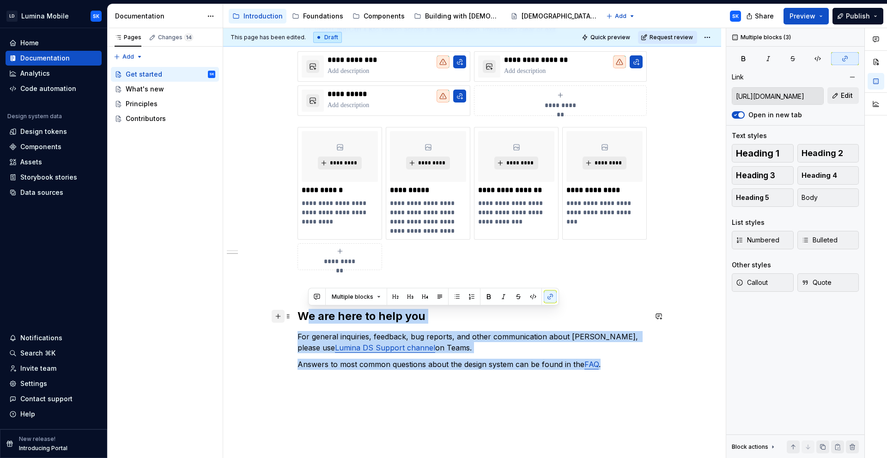
drag, startPoint x: 614, startPoint y: 368, endPoint x: 281, endPoint y: 317, distance: 336.8
click at [297, 316] on div "**********" at bounding box center [471, 153] width 349 height 456
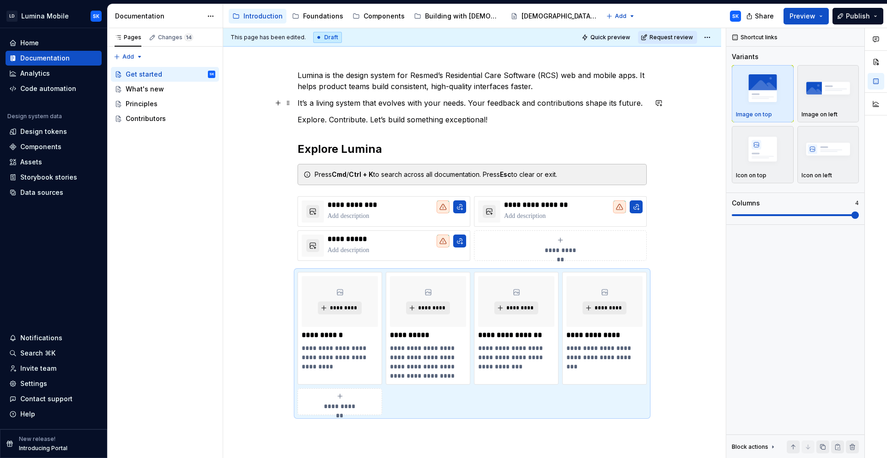
scroll to position [0, 0]
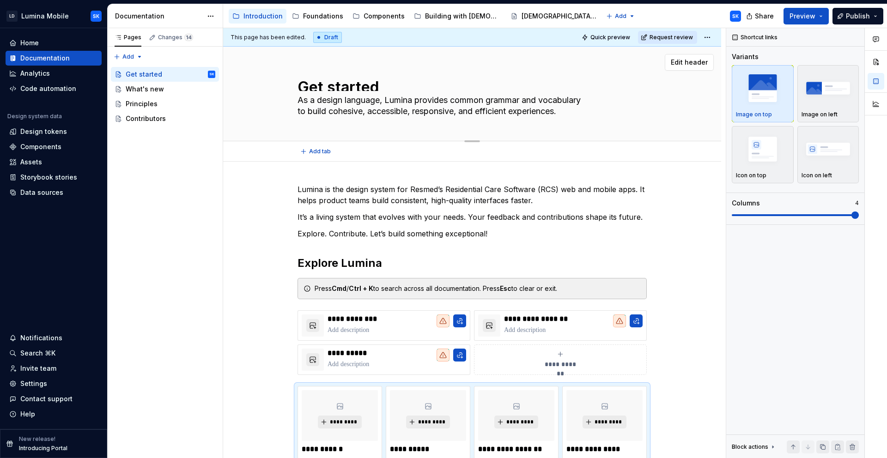
click at [487, 109] on textarea "As a design language, Lumina provides common grammar and vocabulary to build co…" at bounding box center [470, 106] width 349 height 26
paste textarea "Our unified system for design, code, and collaboration"
type textarea "*"
type textarea "Our unified system for design, code, and collaboration."
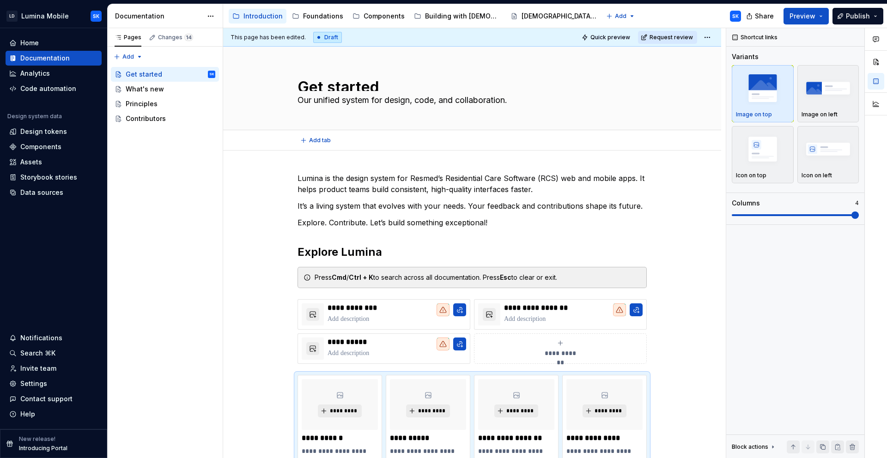
type textarea "*"
type textarea "Our unified system for design, code, and collaboration."
click at [397, 257] on h2 "Explore Lumina" at bounding box center [471, 252] width 349 height 15
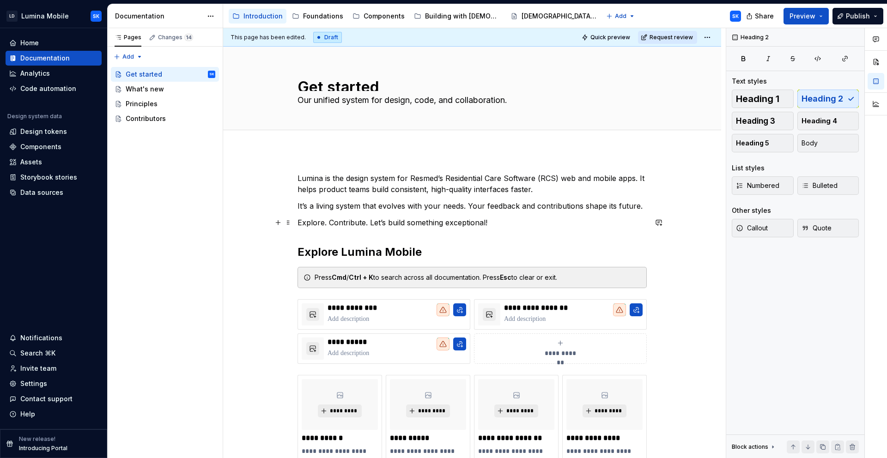
click at [522, 218] on p "Explore. Contribute. Let’s build something exceptional!" at bounding box center [471, 222] width 349 height 11
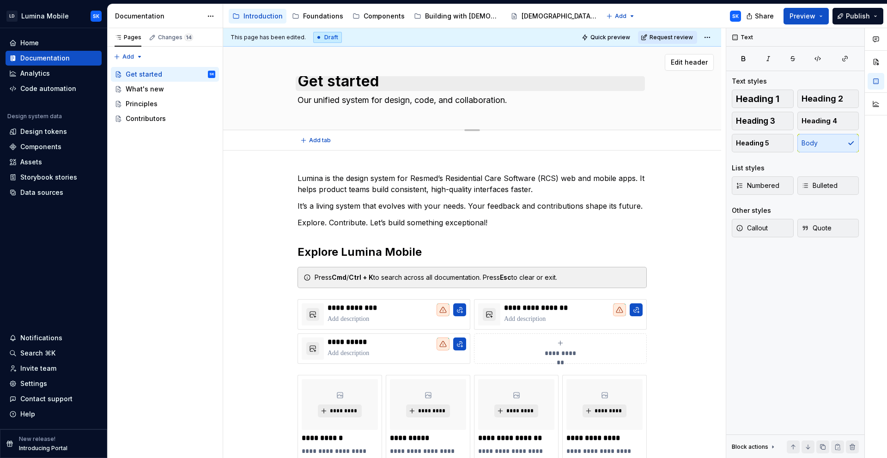
scroll to position [5, 0]
click at [391, 84] on textarea "Get started" at bounding box center [470, 83] width 349 height 15
type textarea "*"
type textarea "W"
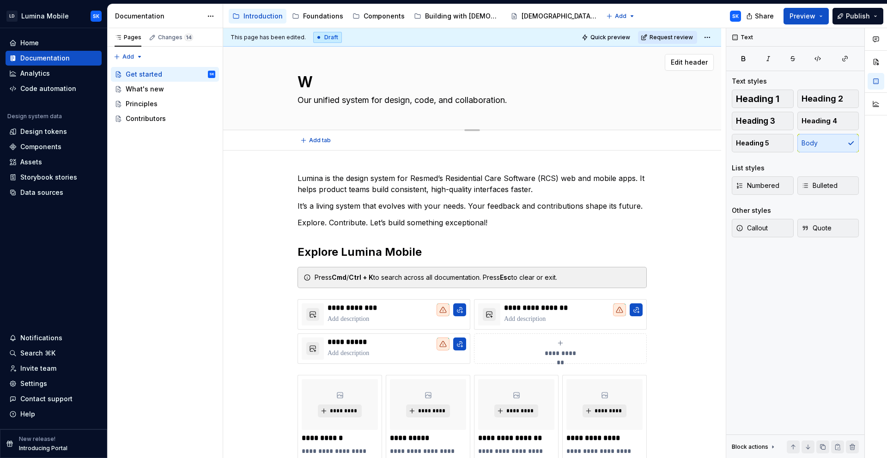
type textarea "*"
type textarea "We"
type textarea "*"
type textarea "Wel"
type textarea "*"
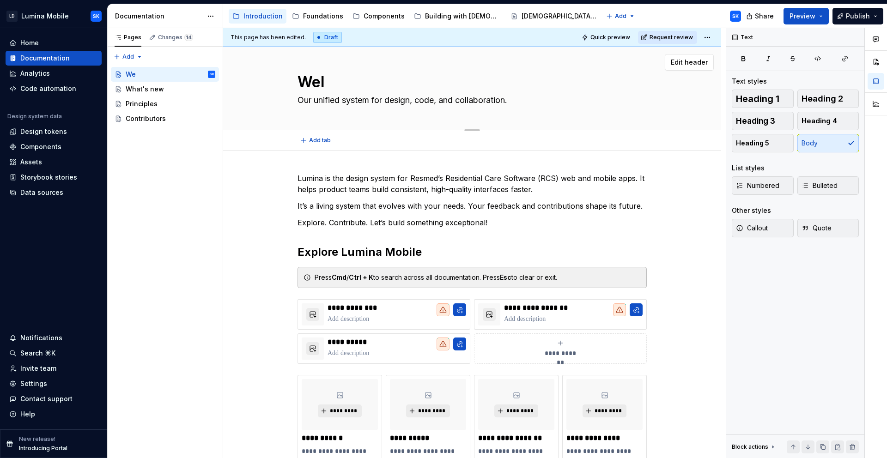
type textarea "Welc"
type textarea "*"
type textarea "Welco"
type textarea "*"
type textarea "Welcom"
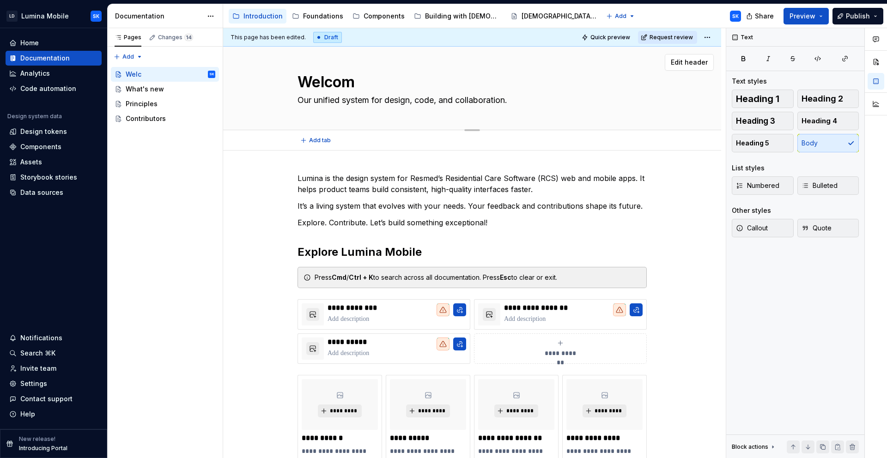
type textarea "*"
type textarea "Welcome"
type textarea "*"
type textarea "Welcome"
type textarea "*"
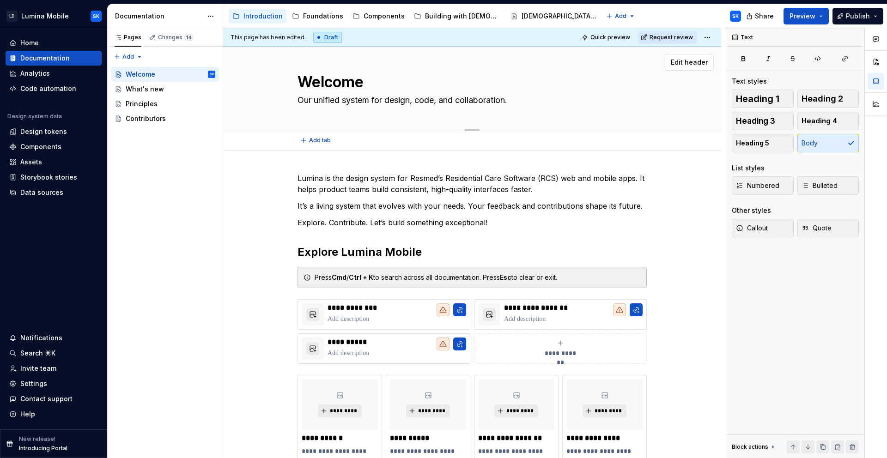
type textarea "Welcome t"
type textarea "*"
type textarea "Welcome to"
type textarea "*"
type textarea "Welcome to"
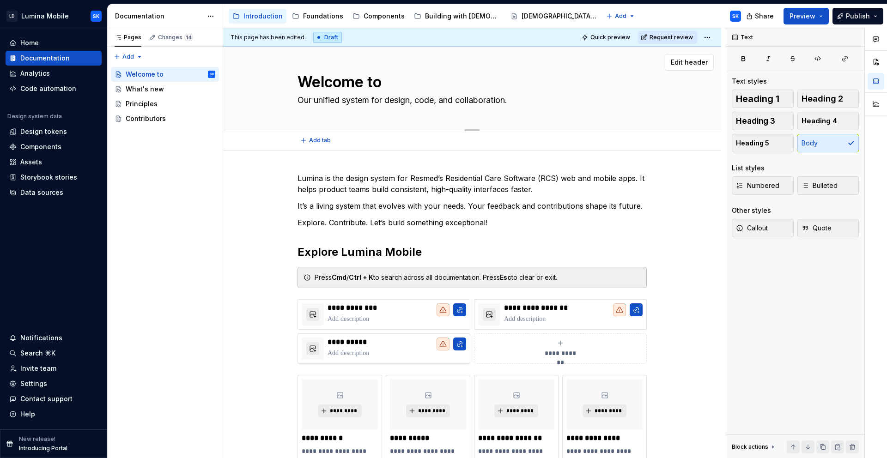
type textarea "*"
type textarea "Welcome to L"
type textarea "*"
type textarea "Welcome to [PERSON_NAME]"
type textarea "*"
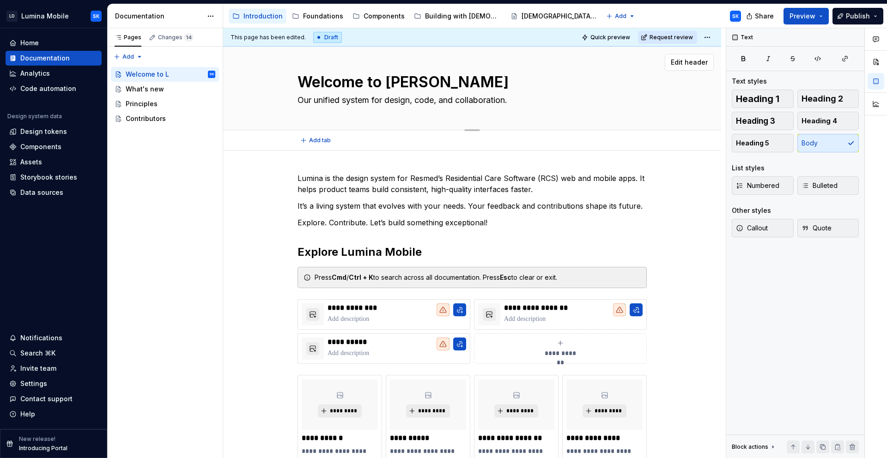
type textarea "Welcome to [PERSON_NAME]"
type textarea "*"
type textarea "Welcome to Lumin"
type textarea "*"
type textarea "Welcome to Lumina"
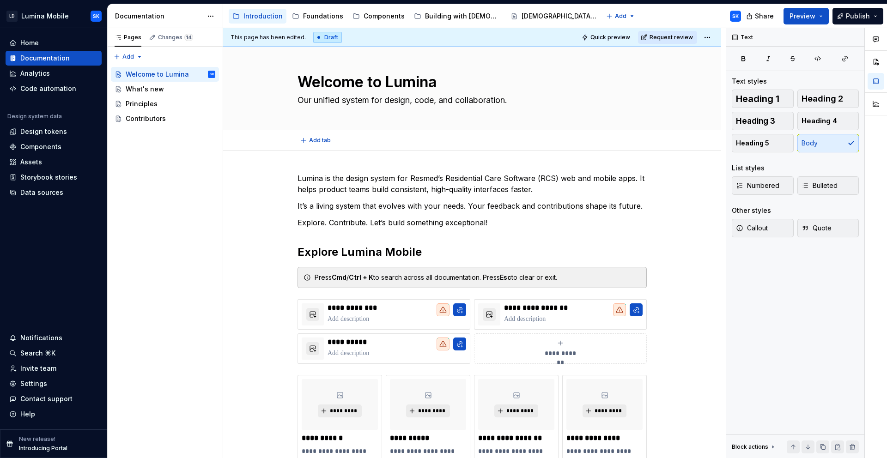
type textarea "*"
type textarea "Welcome to Lumina"
click at [440, 185] on p "Lumina is the design system for Resmed’s Residential Care Software (RCS) web an…" at bounding box center [471, 184] width 349 height 22
click at [534, 190] on p "Lumina is the design system for Resmed’s Residential Care Software (RCS) web an…" at bounding box center [471, 184] width 349 height 22
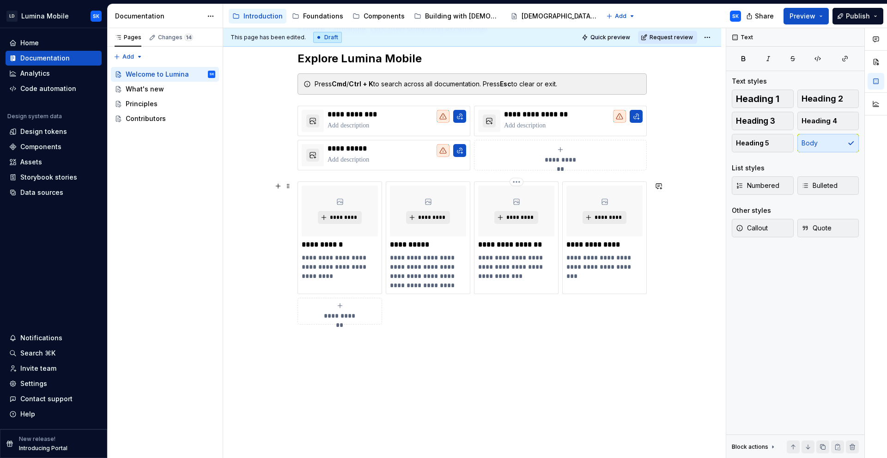
scroll to position [0, 0]
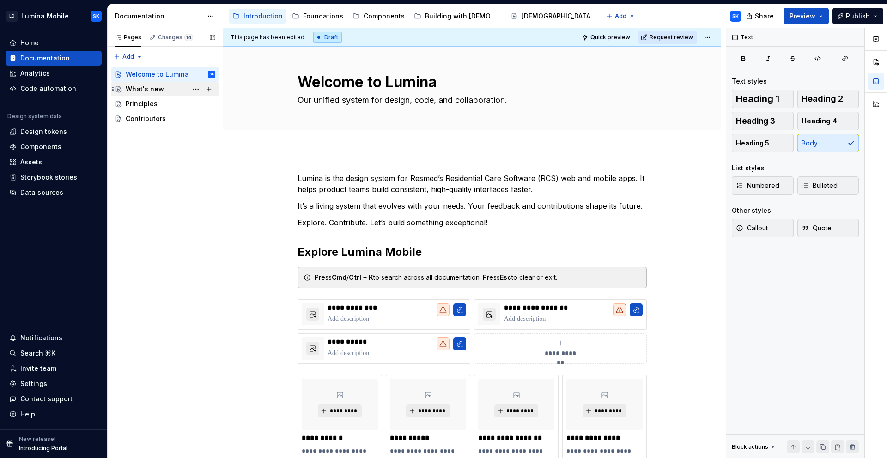
click at [163, 87] on div "What's new" at bounding box center [171, 89] width 90 height 13
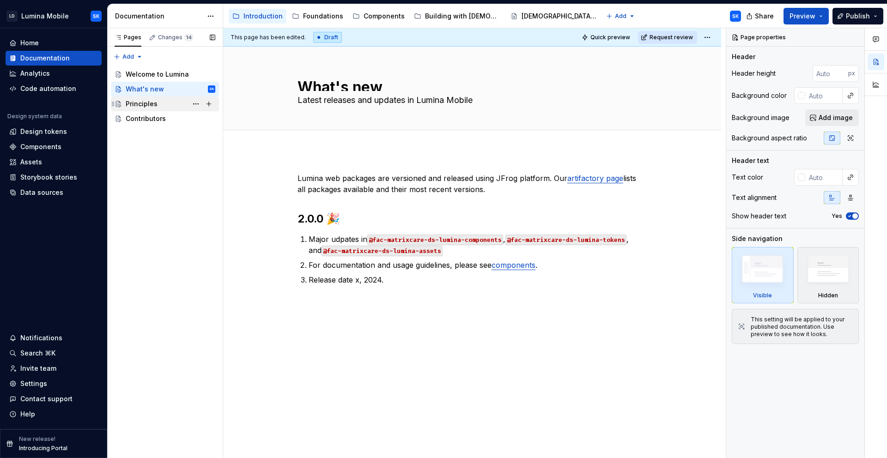
click at [181, 103] on div "Principles" at bounding box center [171, 103] width 90 height 13
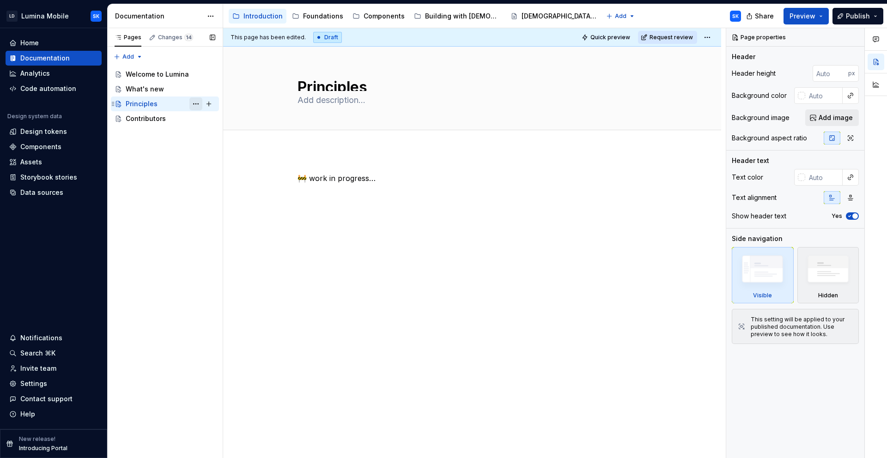
click at [193, 101] on button "Page tree" at bounding box center [195, 103] width 13 height 13
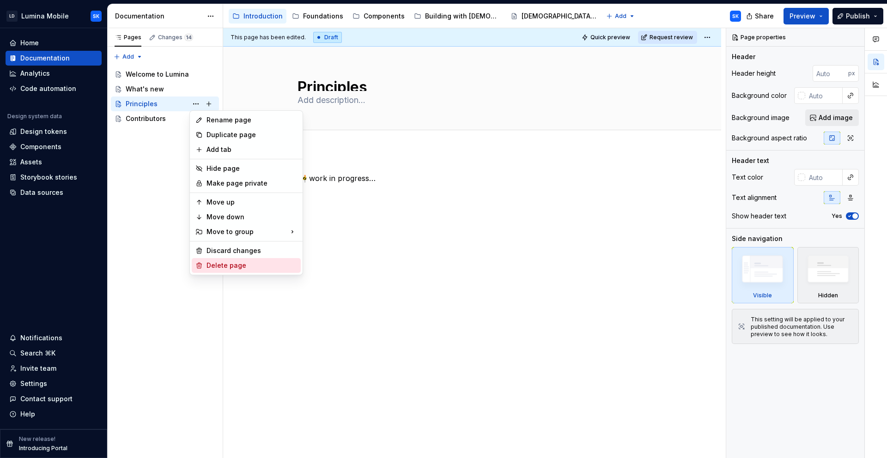
click at [269, 270] on div "Delete page" at bounding box center [251, 265] width 91 height 9
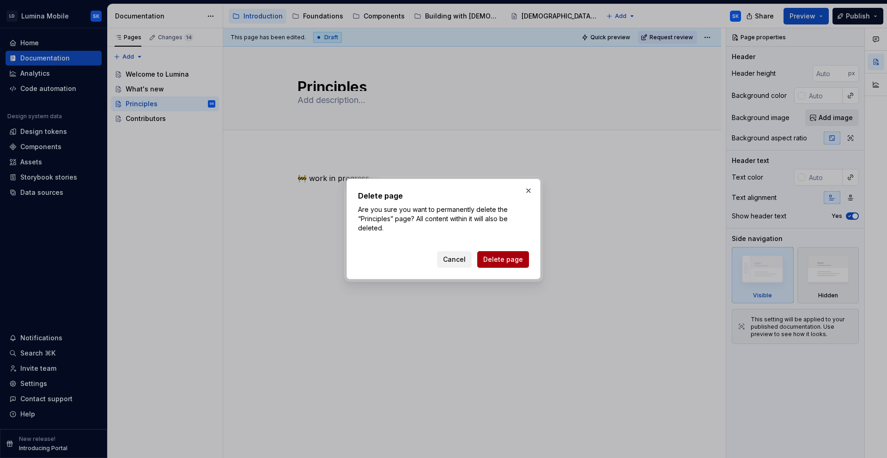
click at [501, 256] on span "Delete page" at bounding box center [503, 259] width 40 height 9
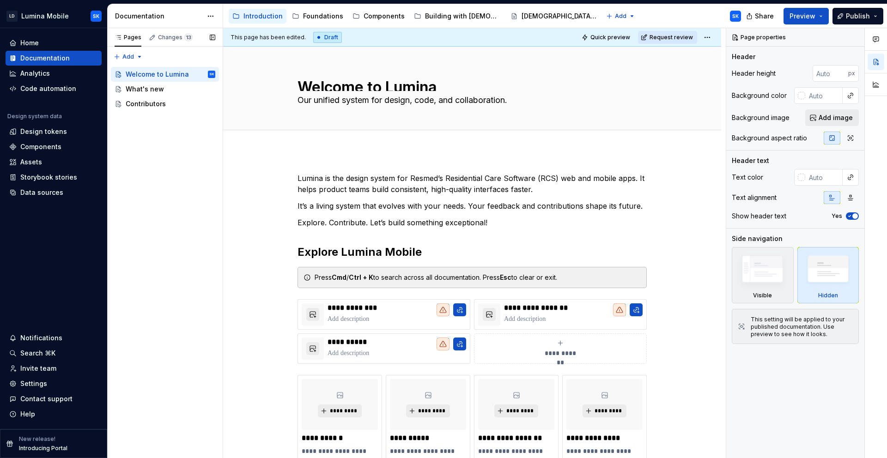
click at [159, 119] on div "Pages Changes 13 Add Accessibility guide for tree Page tree. Navigate the tree …" at bounding box center [164, 243] width 115 height 430
click at [163, 103] on div "Contributors" at bounding box center [146, 103] width 40 height 9
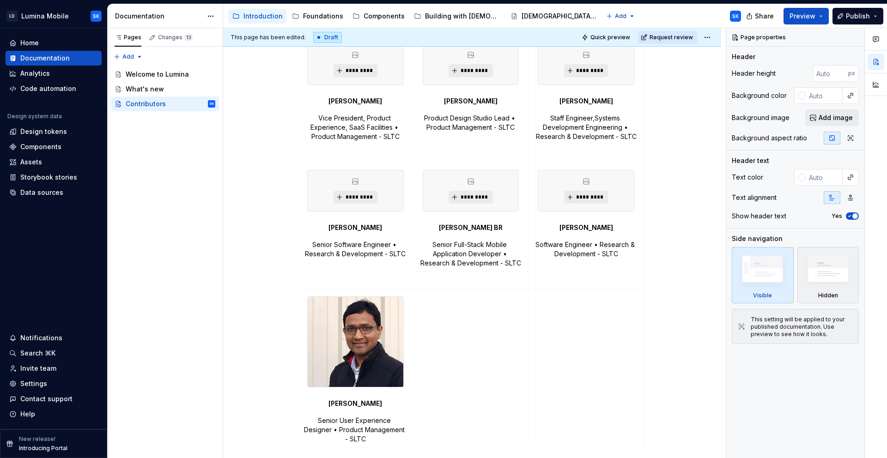
scroll to position [180, 0]
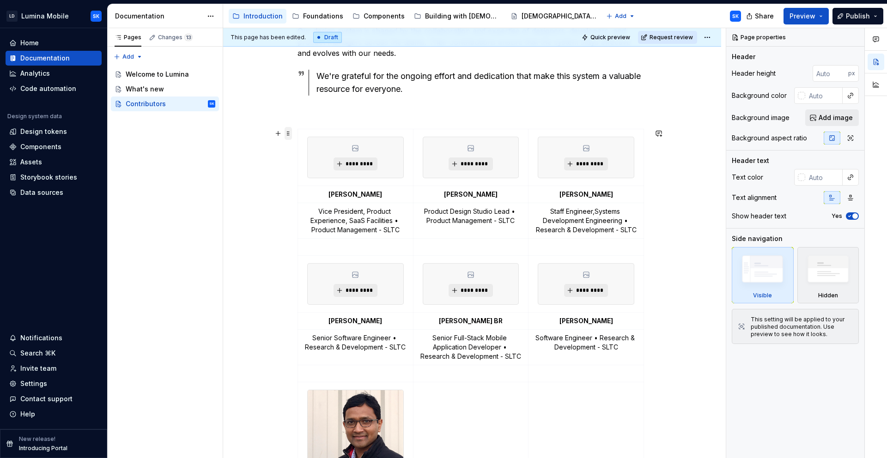
type textarea "*"
click at [285, 131] on span at bounding box center [287, 133] width 7 height 13
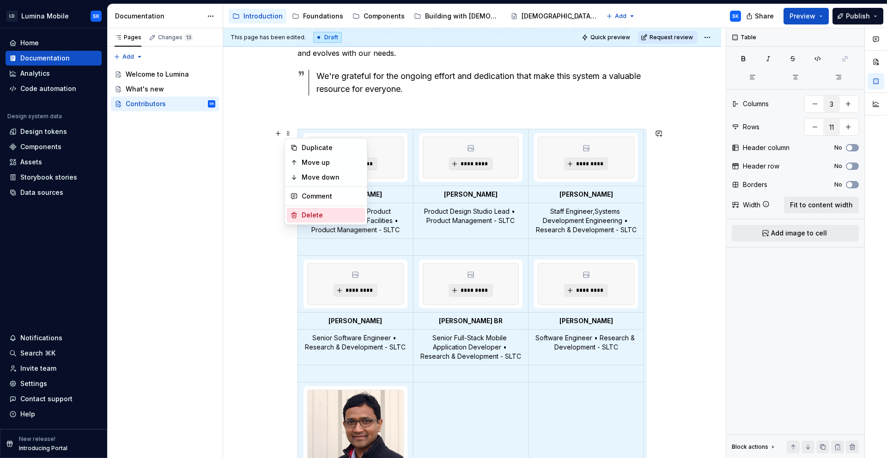
click at [356, 211] on div "Delete" at bounding box center [332, 215] width 60 height 9
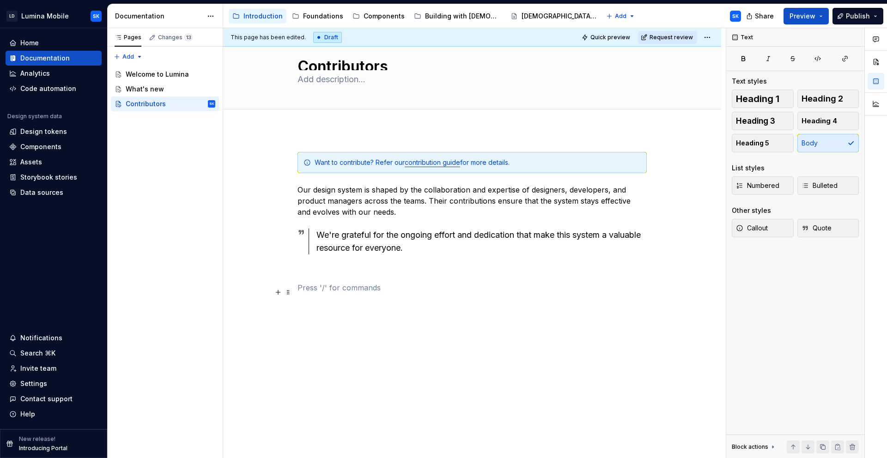
scroll to position [20, 0]
click at [445, 248] on div "We're grateful for the ongoing effort and dedication that make this system a va…" at bounding box center [481, 242] width 330 height 26
click at [809, 147] on span "Body" at bounding box center [809, 143] width 16 height 9
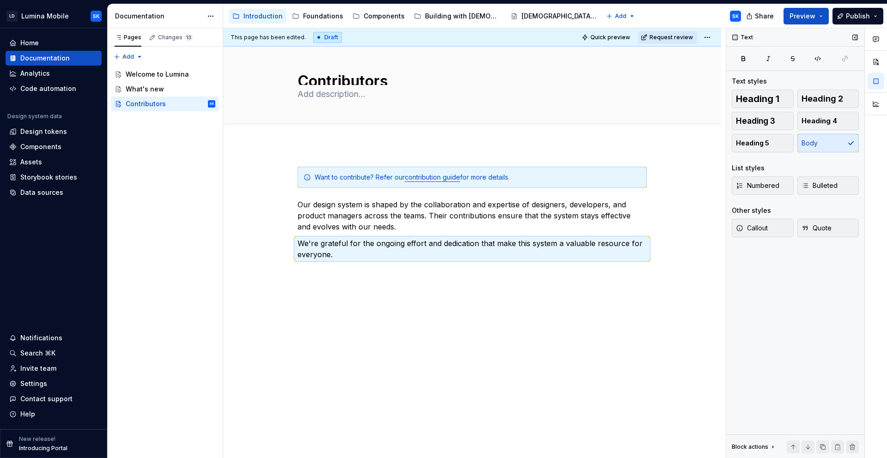
scroll to position [6, 0]
click at [817, 227] on span "Quote" at bounding box center [816, 227] width 30 height 9
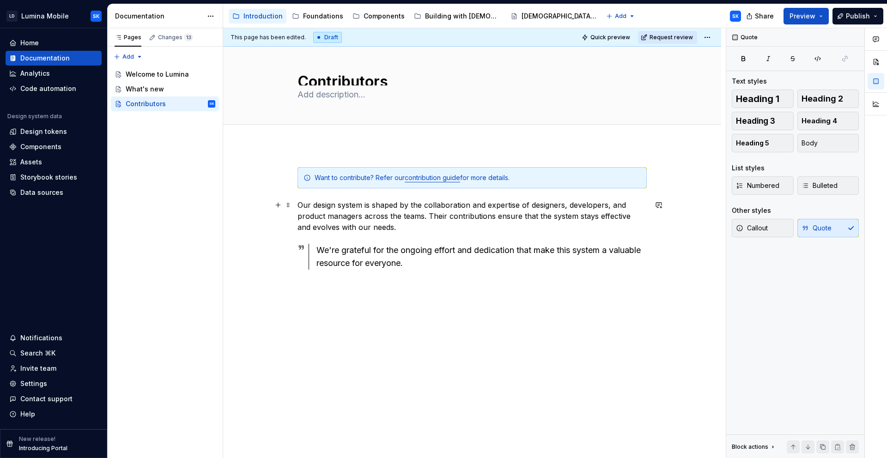
click at [422, 225] on p "Our design system is shaped by the collaboration and expertise of designers, de…" at bounding box center [471, 215] width 349 height 33
click at [326, 20] on div "Foundations" at bounding box center [323, 16] width 40 height 9
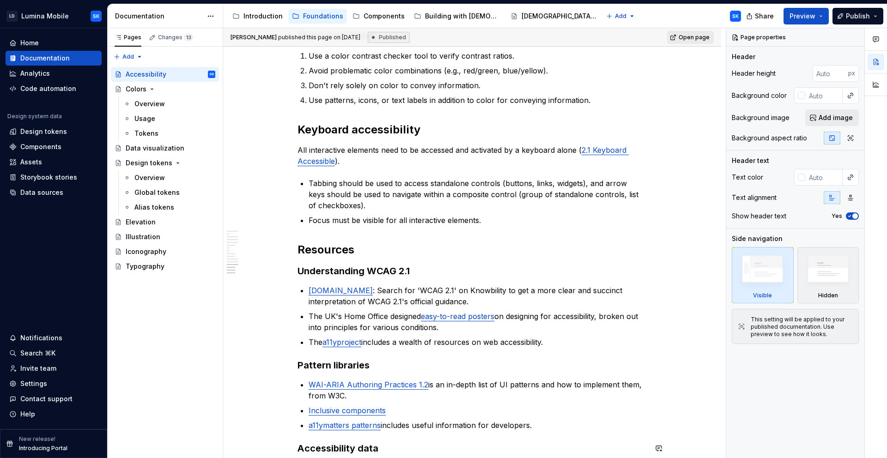
scroll to position [1411, 0]
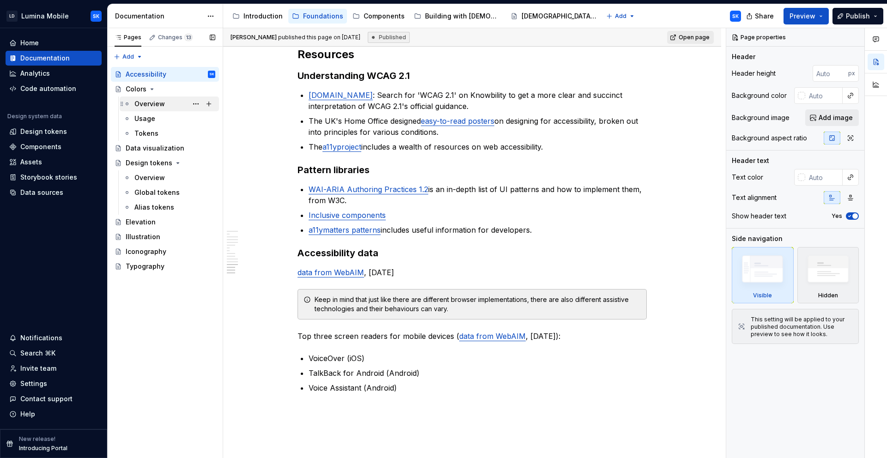
click at [156, 98] on div "Overview" at bounding box center [174, 103] width 81 height 13
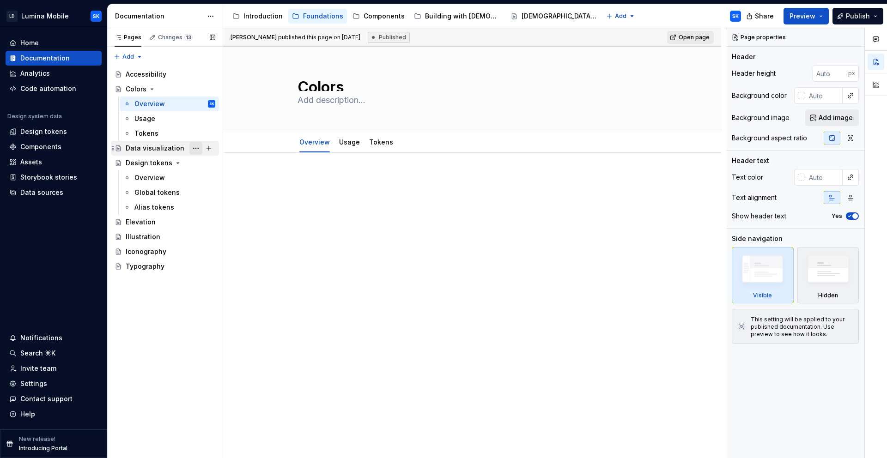
click at [198, 147] on button "Page tree" at bounding box center [195, 148] width 13 height 13
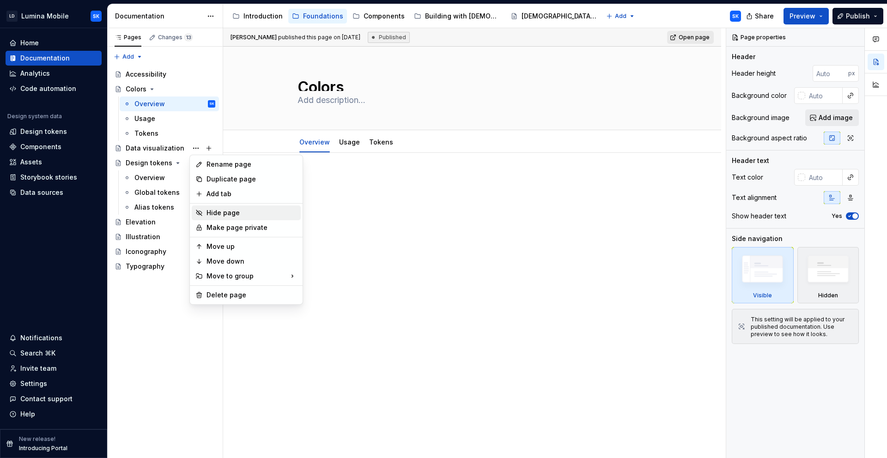
click at [249, 215] on div "Hide page" at bounding box center [251, 212] width 91 height 9
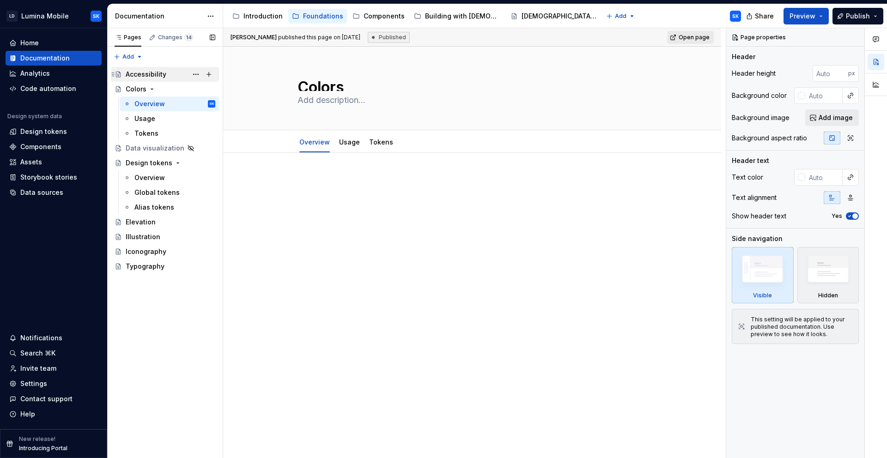
click at [163, 77] on div "Accessibility" at bounding box center [146, 74] width 41 height 9
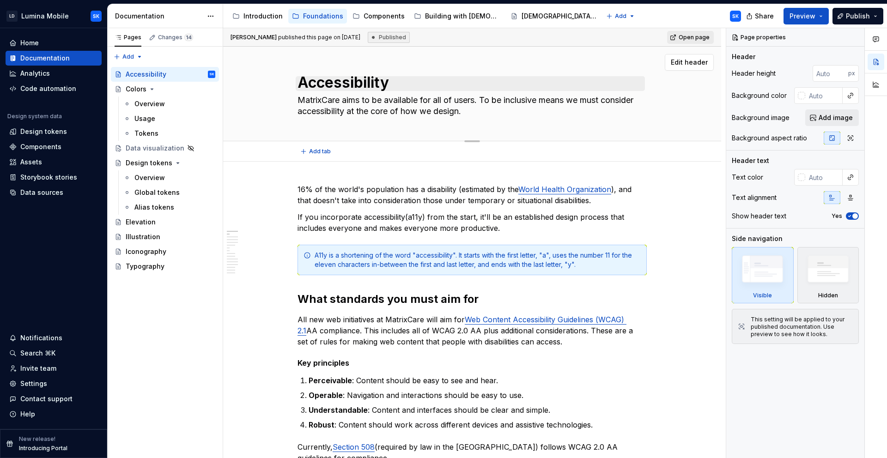
scroll to position [3, 0]
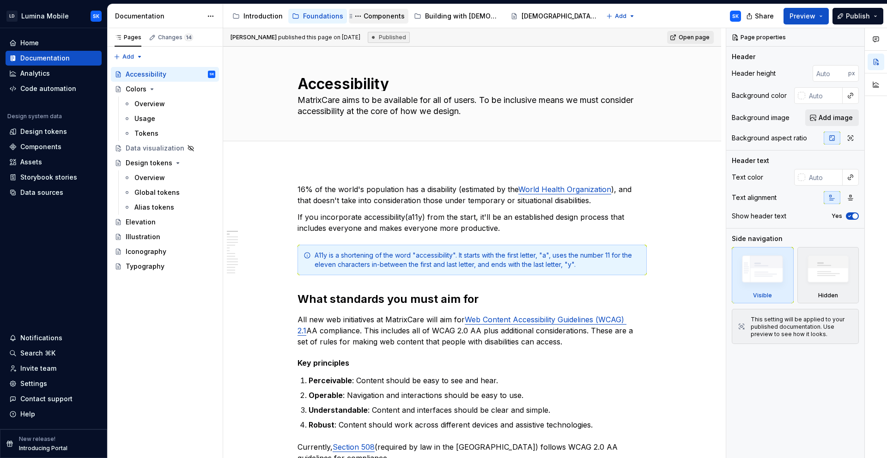
click at [384, 12] on div "Components" at bounding box center [383, 16] width 41 height 9
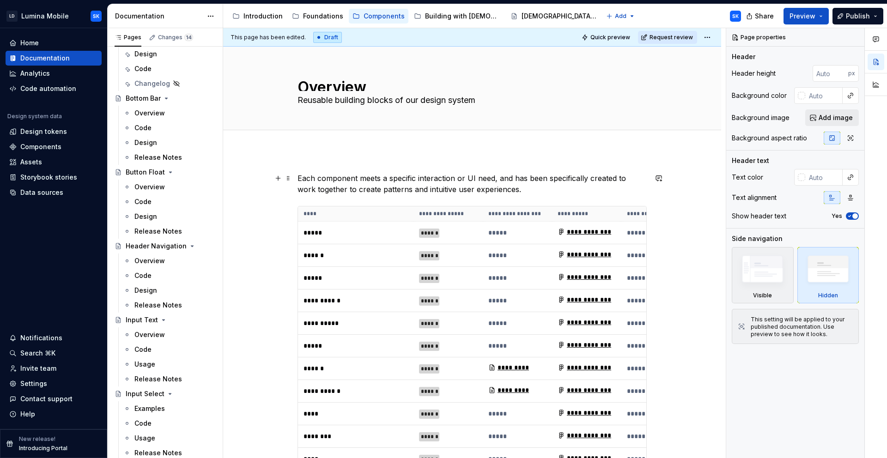
type textarea "*"
click at [512, 187] on p "Each component meets a specific interaction or UI need, and has been specifical…" at bounding box center [471, 184] width 349 height 22
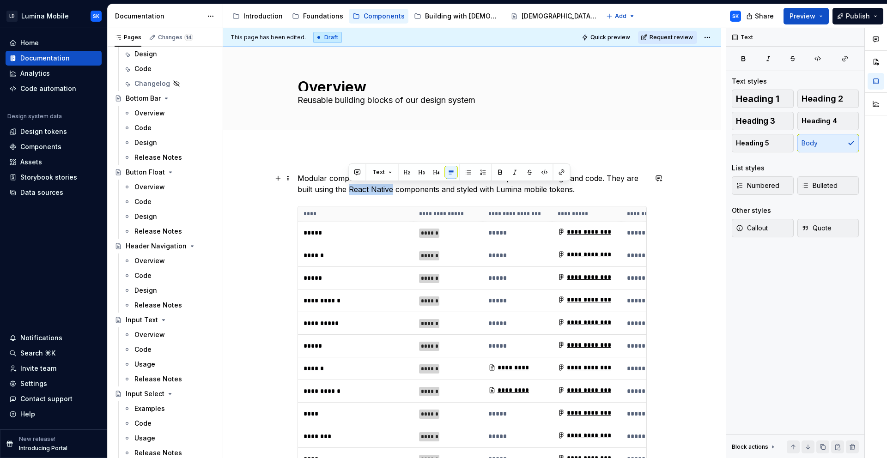
drag, startPoint x: 349, startPoint y: 187, endPoint x: 392, endPoint y: 188, distance: 43.4
click at [392, 188] on p "Modular components in Lumina maintain a close relationship between design and c…" at bounding box center [471, 184] width 349 height 22
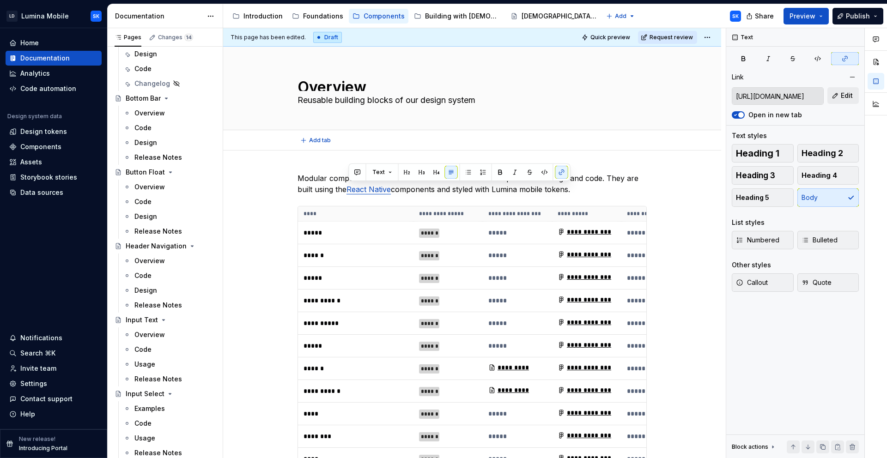
click at [418, 41] on div "This page has been edited. Draft Quick preview Request review" at bounding box center [472, 37] width 498 height 18
click at [61, 17] on html "LD Lumina Mobile SK Home Documentation Analytics Code automation Design system …" at bounding box center [443, 229] width 887 height 458
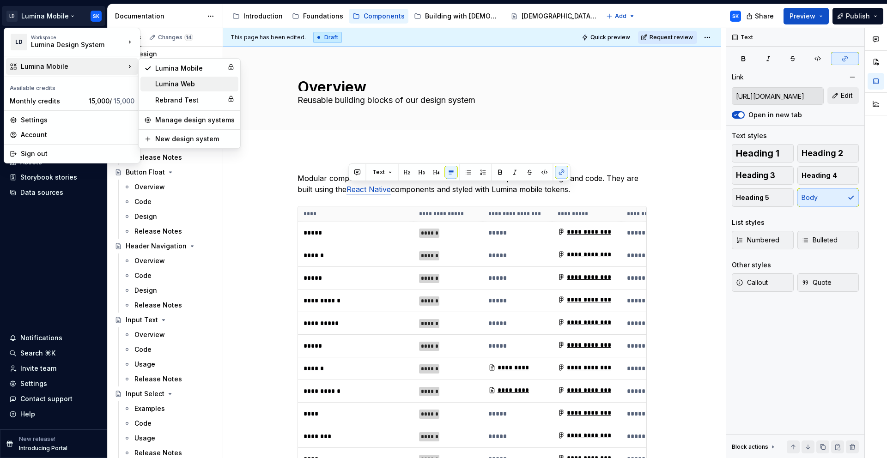
type textarea "*"
click at [190, 77] on div "Lumina Web" at bounding box center [189, 84] width 98 height 15
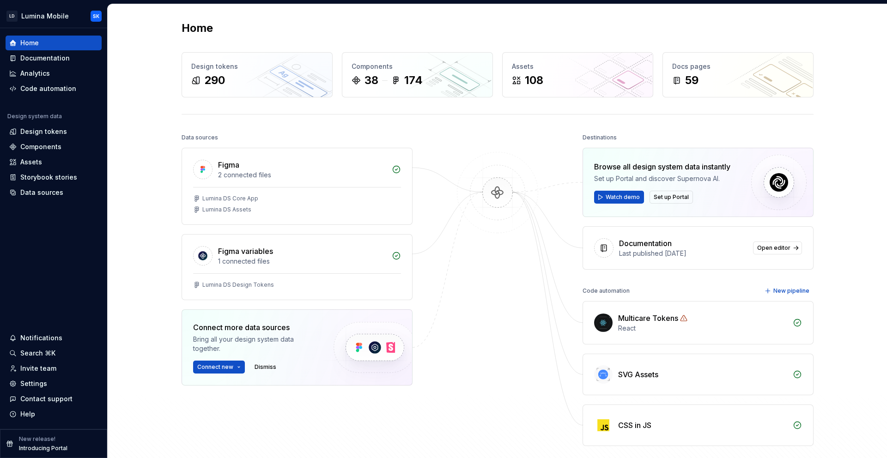
click at [384, 25] on div "Home" at bounding box center [497, 28] width 632 height 15
click at [61, 19] on html "LD Lumina Mobile SK Home Documentation Analytics Code automation Design system …" at bounding box center [443, 229] width 887 height 458
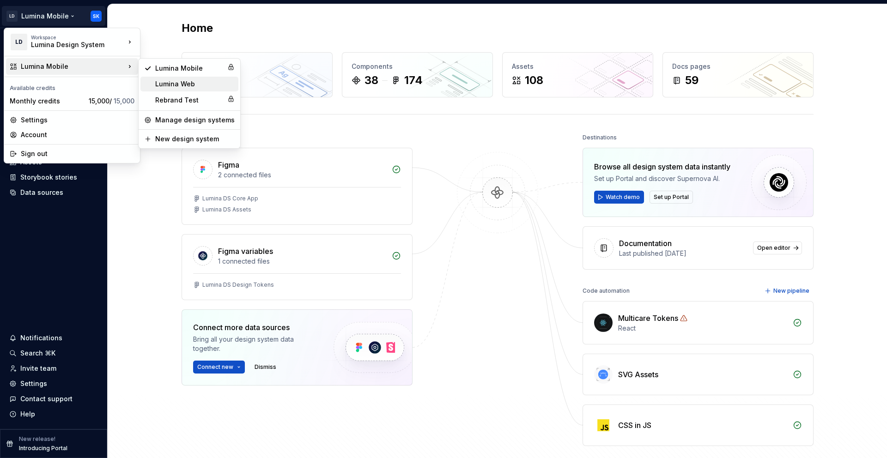
click at [194, 83] on div "Lumina Web" at bounding box center [194, 83] width 79 height 9
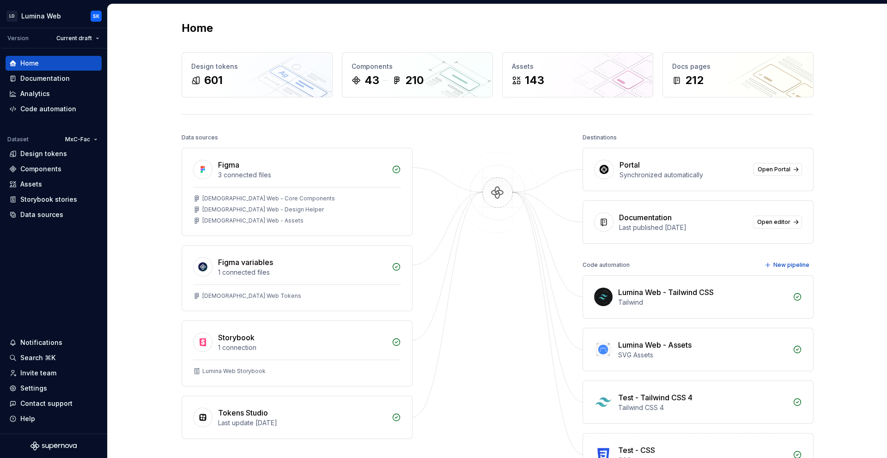
click at [338, 20] on div "Home Design tokens 601 Components 43 210 Assets 143 Docs pages 212 Data sources…" at bounding box center [497, 267] width 665 height 526
click at [389, 23] on div "Home" at bounding box center [497, 28] width 632 height 15
click at [312, 36] on div "Home Design tokens 601 Components 43 210 Assets 143 Docs pages 212 Data sources…" at bounding box center [497, 267] width 665 height 526
click at [58, 66] on div "Home" at bounding box center [53, 63] width 89 height 9
